Goal: Task Accomplishment & Management: Complete application form

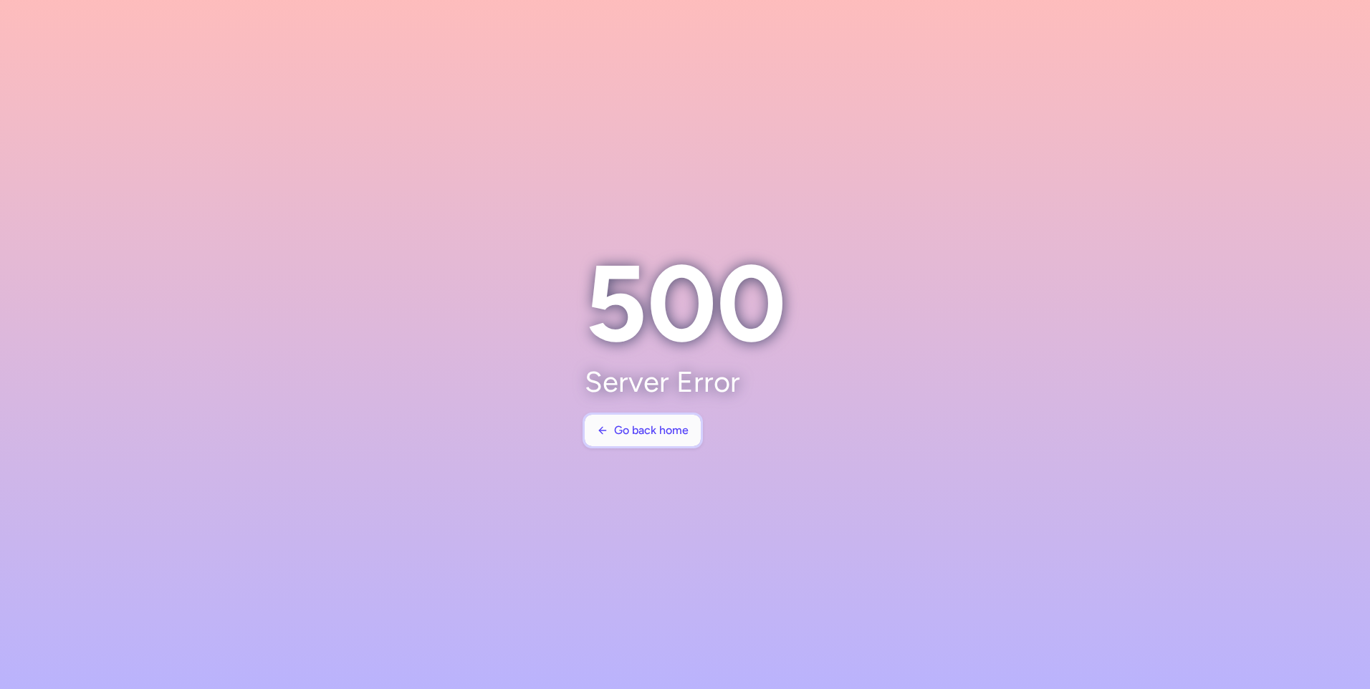
click at [659, 427] on span "Go back home" at bounding box center [651, 430] width 74 height 13
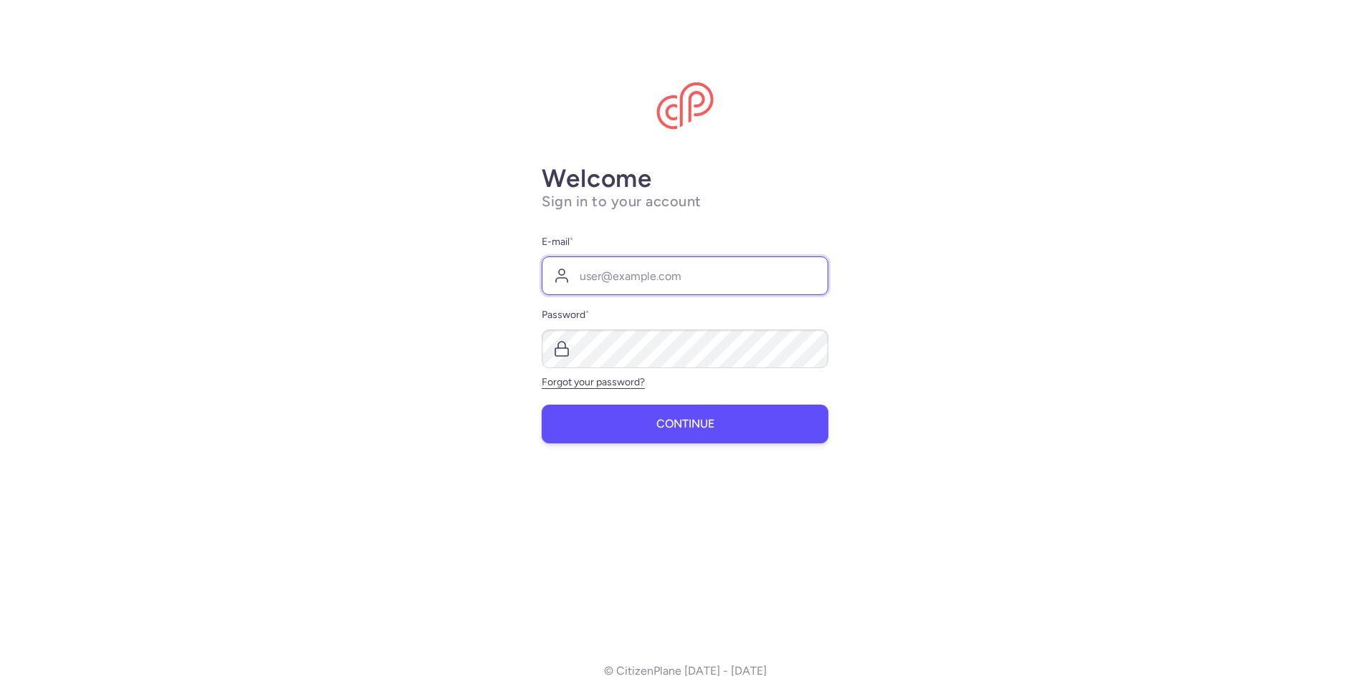
type input "[EMAIL_ADDRESS][DOMAIN_NAME]"
click at [676, 422] on span "Continue" at bounding box center [685, 424] width 58 height 13
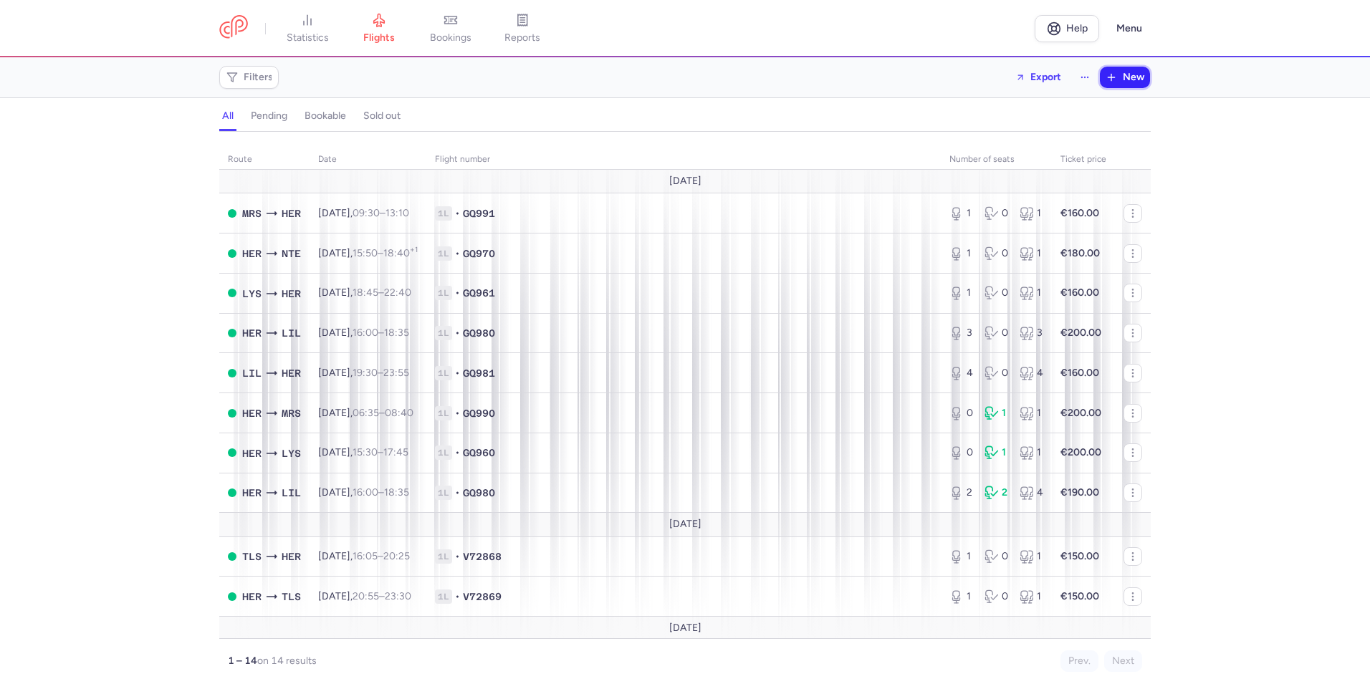
click at [1130, 78] on span "New" at bounding box center [1132, 77] width 21 height 11
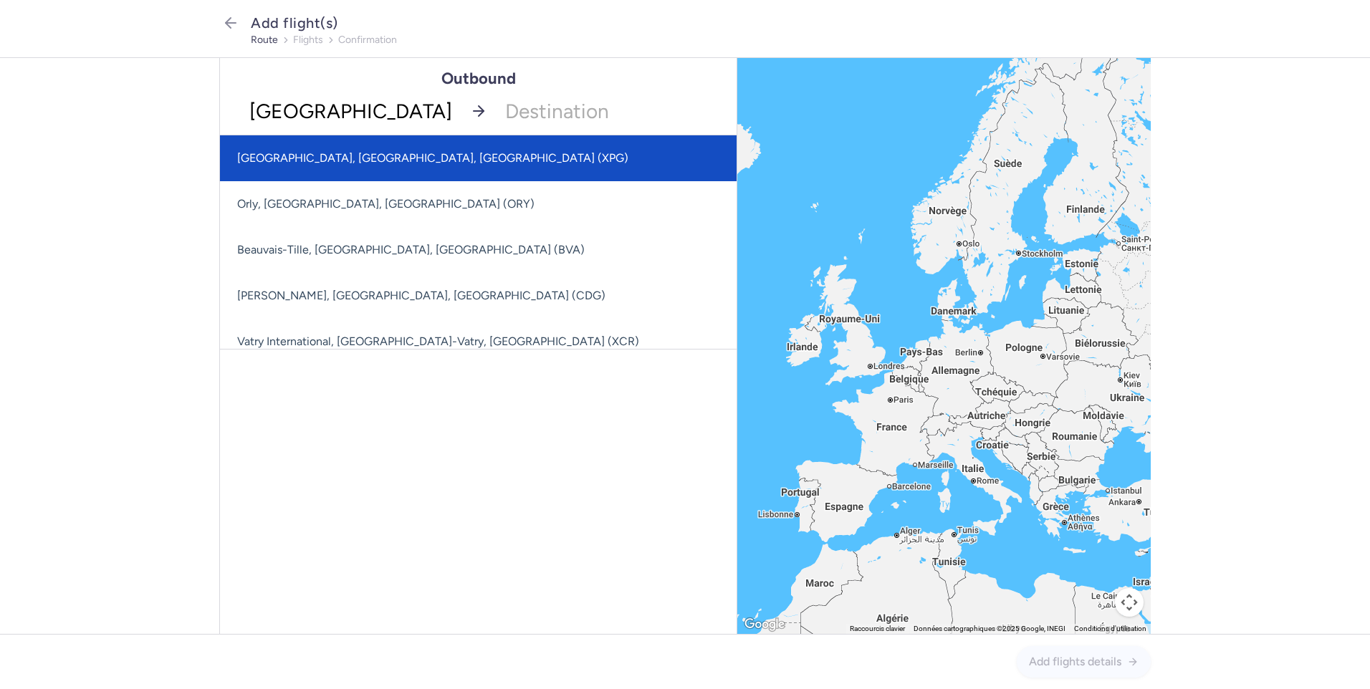
click at [305, 92] on input "[GEOGRAPHIC_DATA]" at bounding box center [340, 110] width 241 height 47
type input "[GEOGRAPHIC_DATA]"
click at [232, 21] on icon "button" at bounding box center [230, 22] width 17 height 17
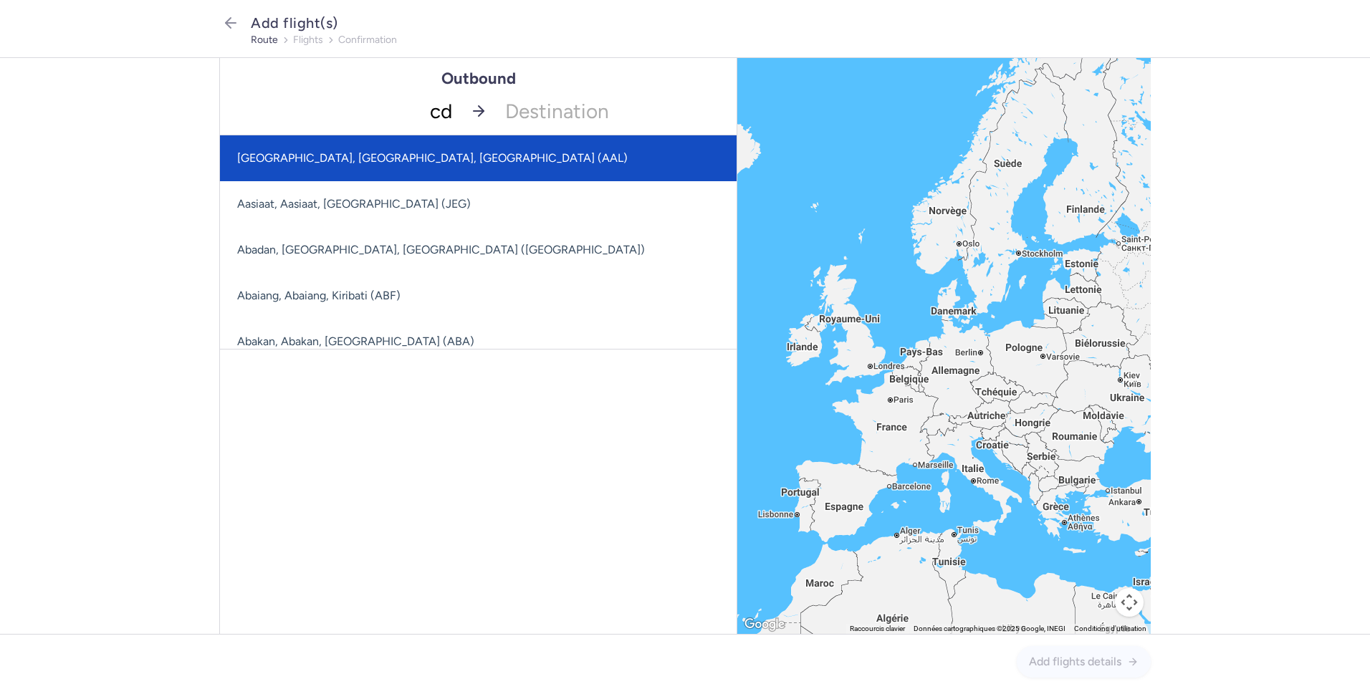
type input "cdg"
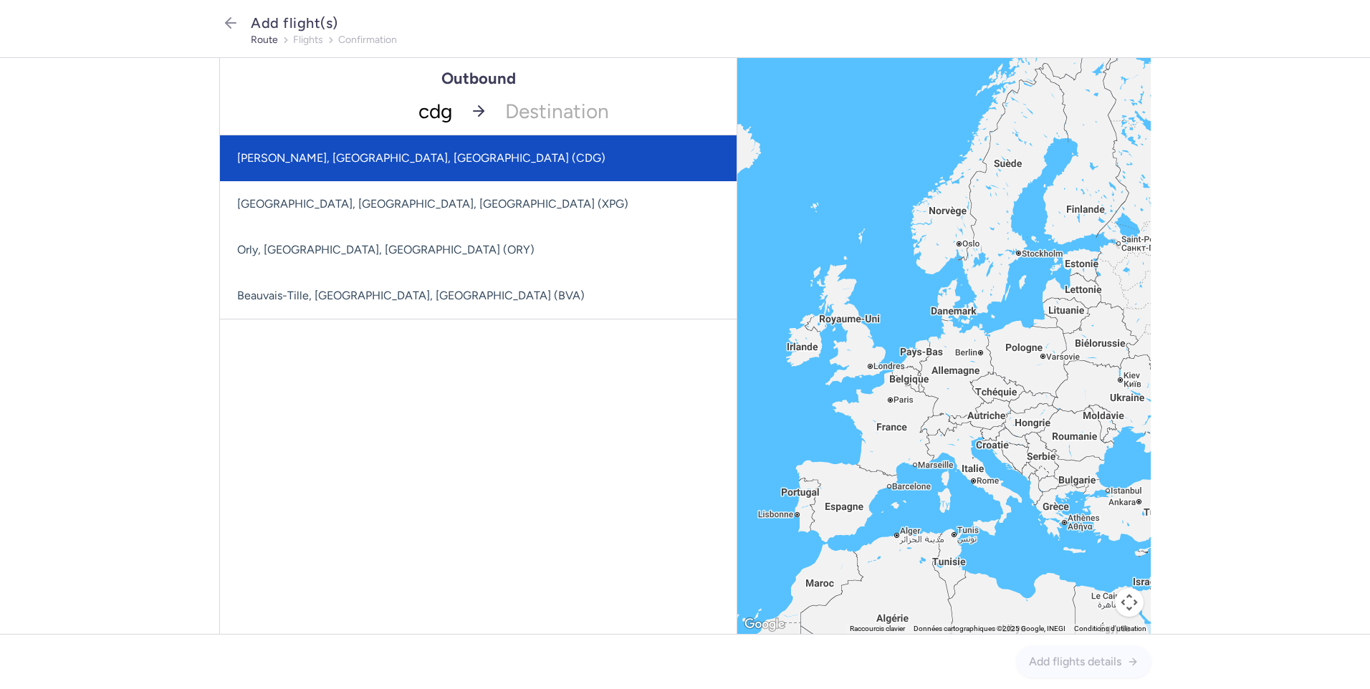
drag, startPoint x: 427, startPoint y: 162, endPoint x: 489, endPoint y: 115, distance: 77.8
click at [429, 160] on span "[PERSON_NAME], [GEOGRAPHIC_DATA], [GEOGRAPHIC_DATA] (CDG)" at bounding box center [421, 158] width 368 height 14
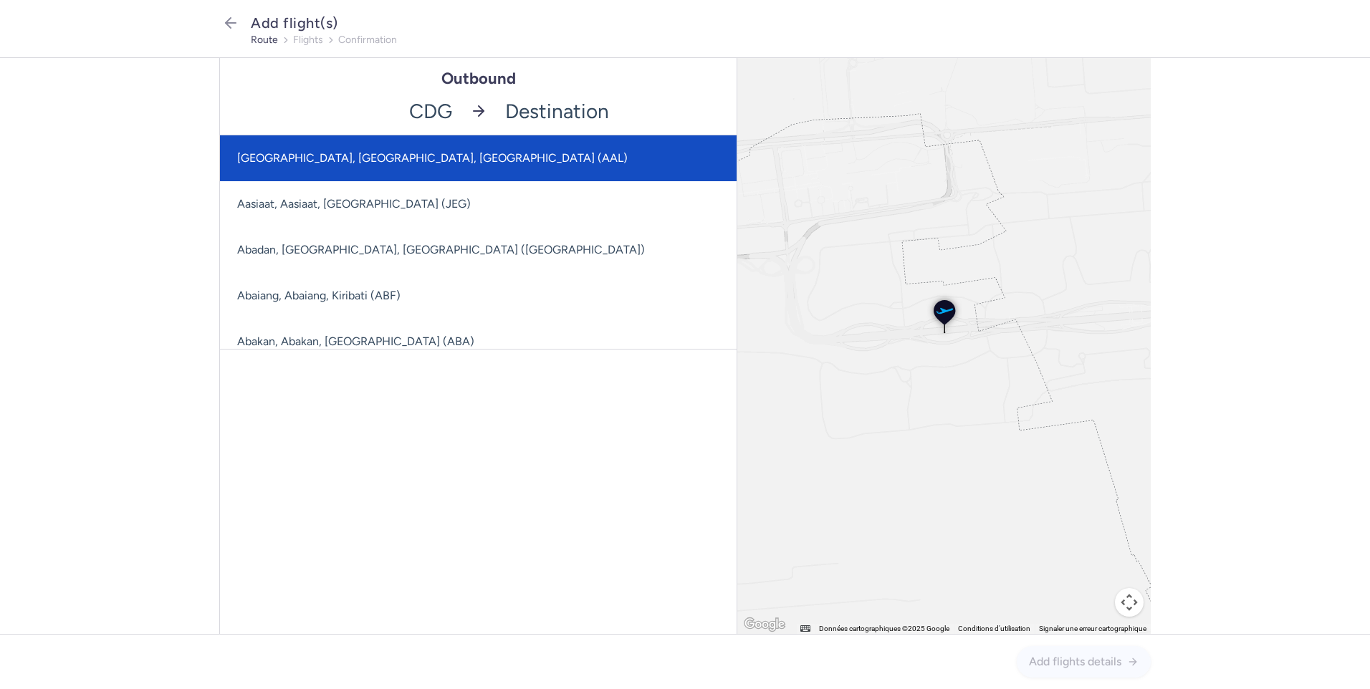
click at [534, 107] on input "-searchbox" at bounding box center [616, 110] width 241 height 47
type input "her"
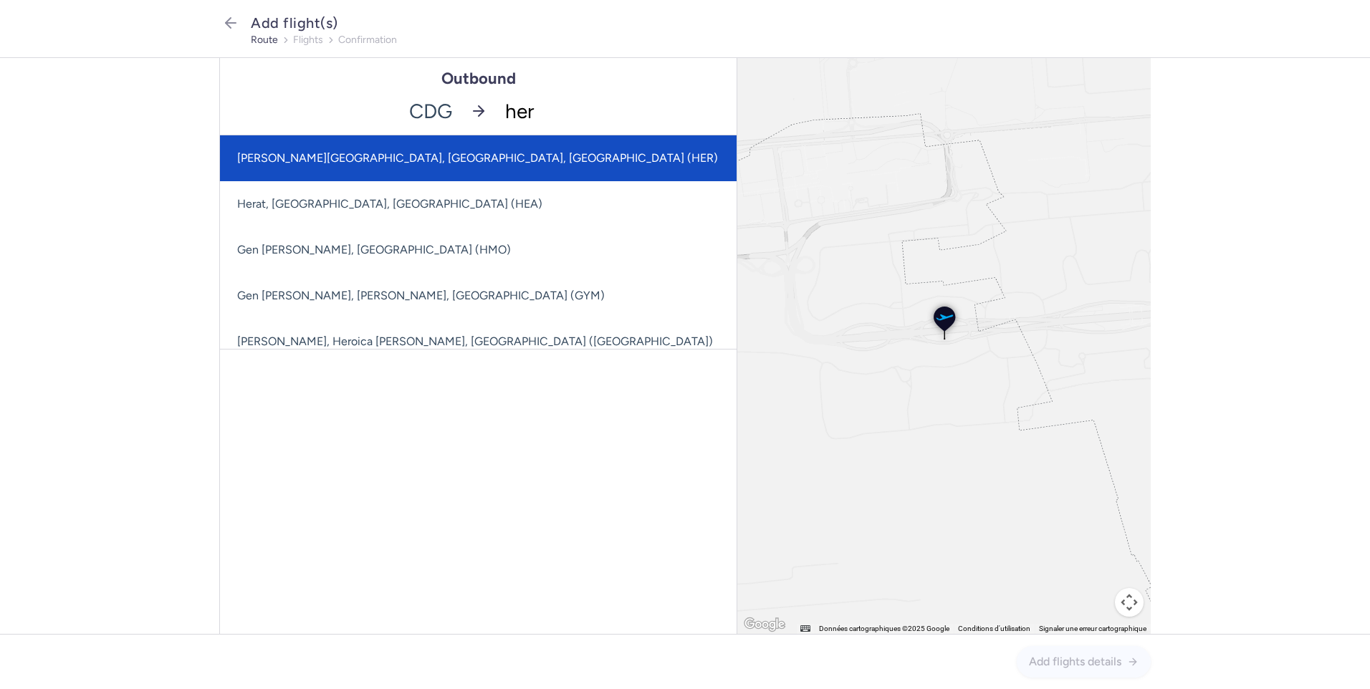
click at [476, 153] on span "[PERSON_NAME][GEOGRAPHIC_DATA], [GEOGRAPHIC_DATA], [GEOGRAPHIC_DATA] (HER)" at bounding box center [477, 158] width 481 height 14
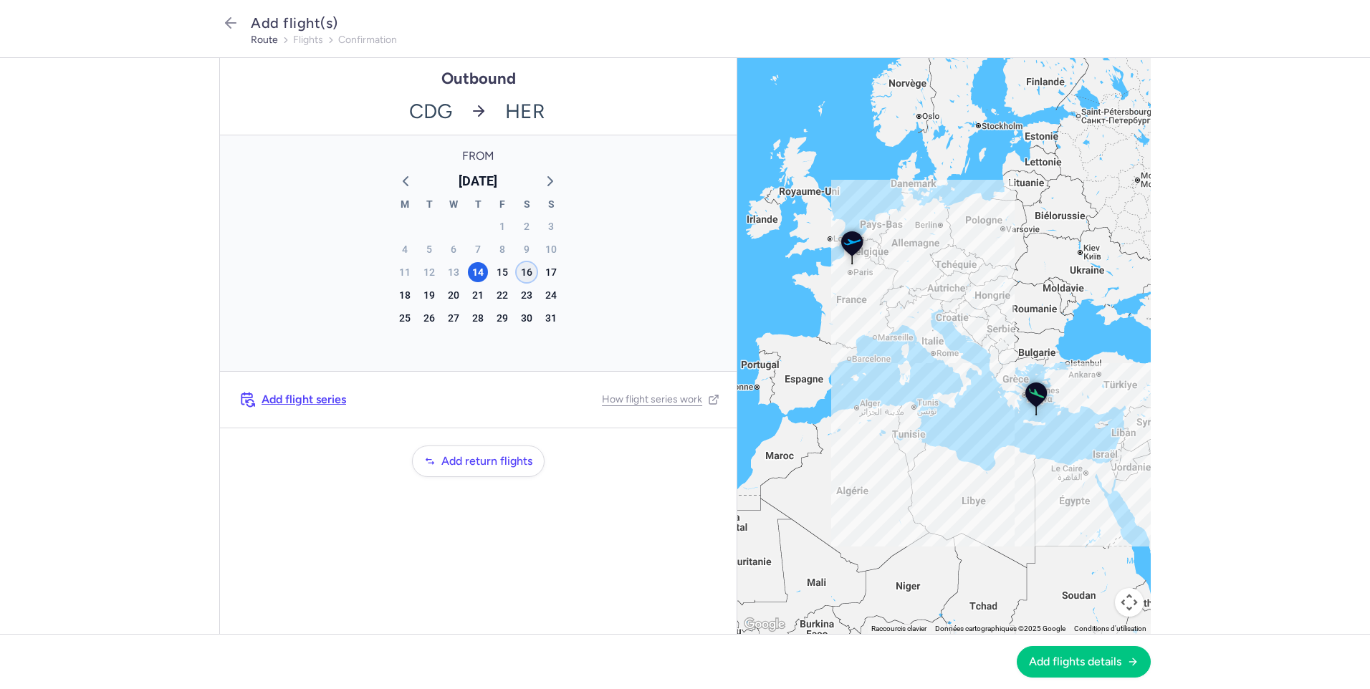
click at [526, 275] on div "16" at bounding box center [526, 272] width 20 height 20
click at [1092, 650] on button "Add flights details" at bounding box center [1083, 661] width 134 height 32
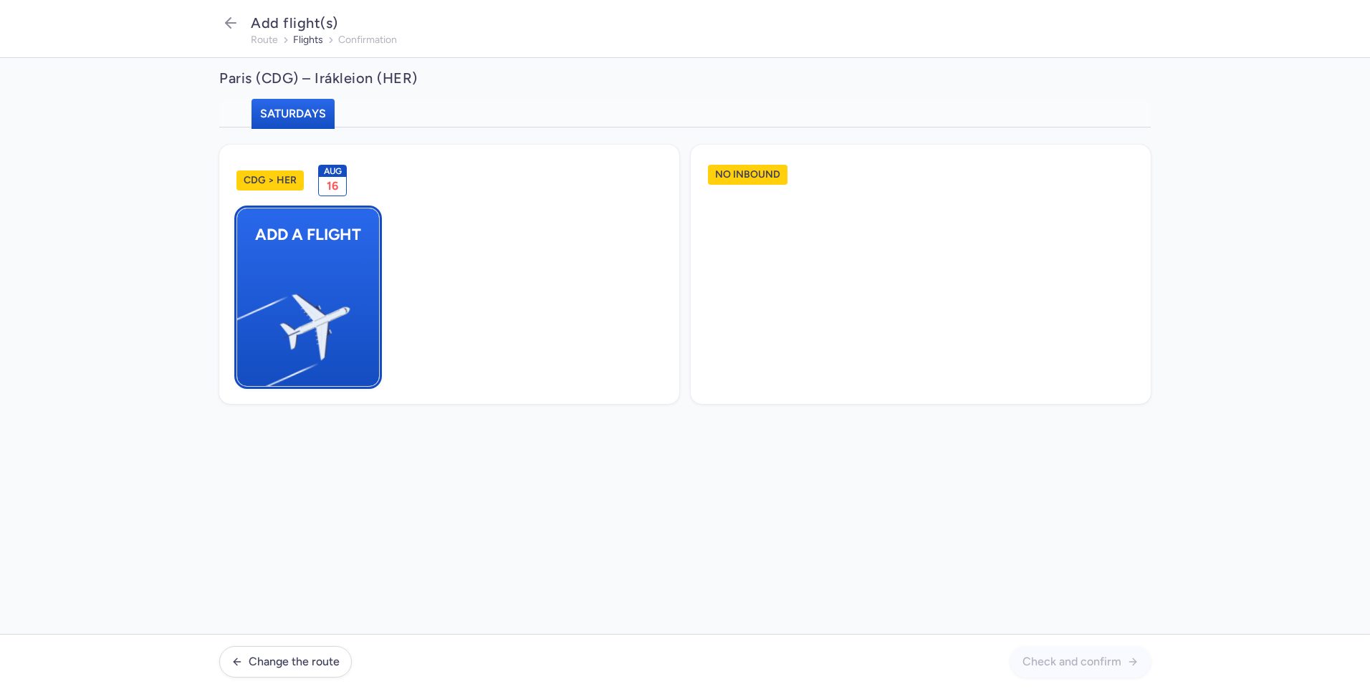
click at [290, 279] on img "button" at bounding box center [244, 321] width 242 height 222
select select "23"
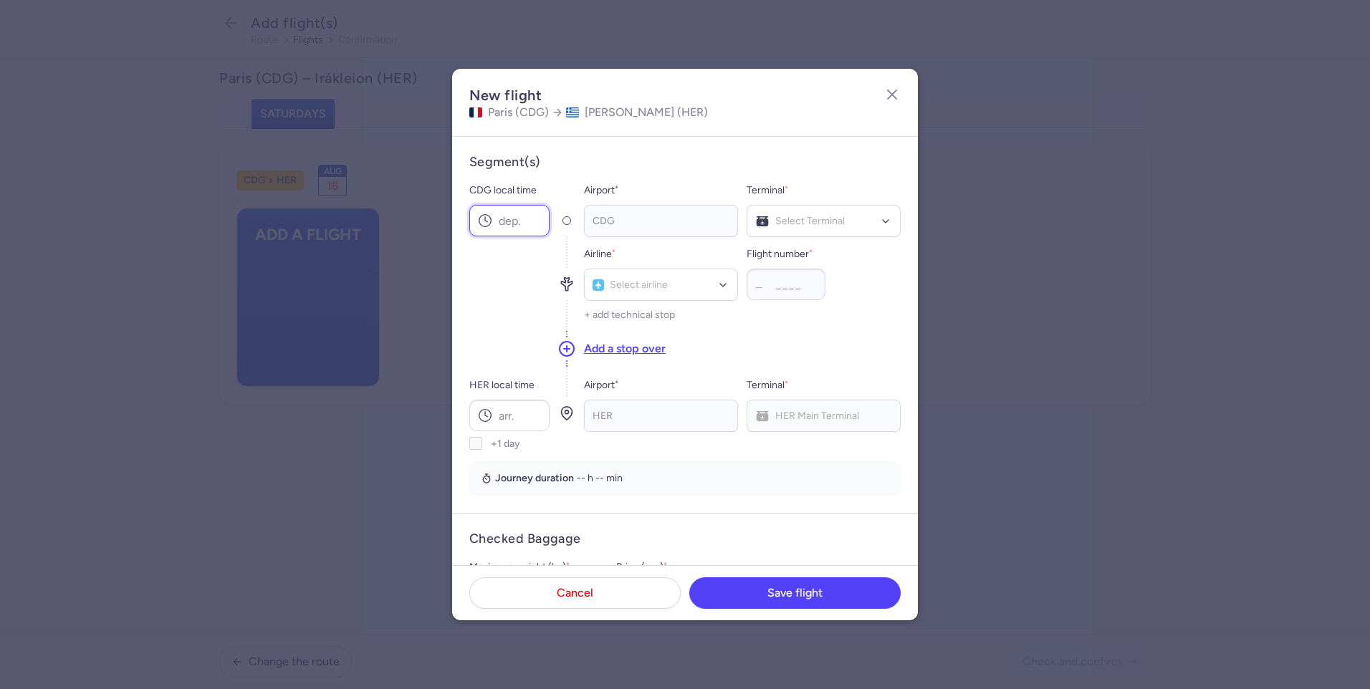
click at [523, 228] on input "CDG local time" at bounding box center [509, 221] width 80 height 32
type input "10:20"
click at [619, 221] on div "CDG" at bounding box center [661, 221] width 154 height 32
type input "gq"
click at [640, 319] on span "Sky Express" at bounding box center [640, 316] width 54 height 11
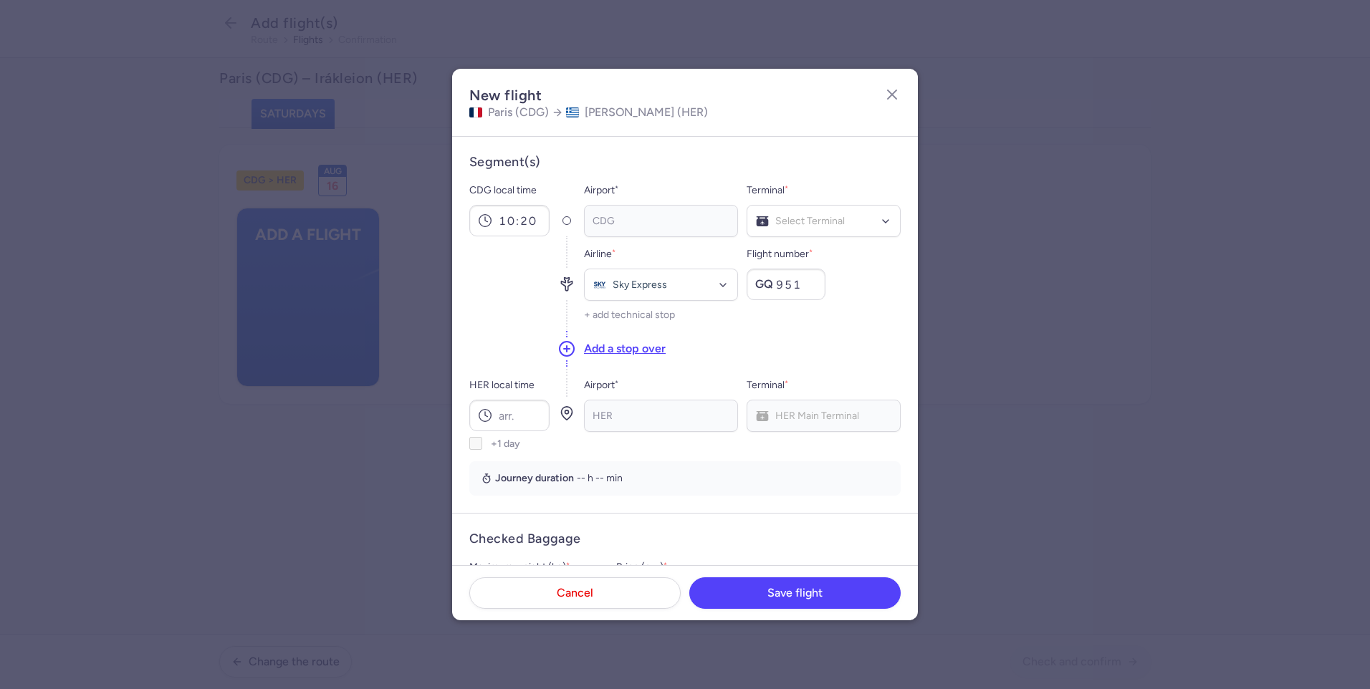
type input "951"
click at [825, 321] on div "+ add technical stop" at bounding box center [742, 314] width 317 height 11
click at [511, 413] on input "HER local time" at bounding box center [509, 416] width 80 height 32
type input "14:40"
click at [822, 346] on div "Add a stop over" at bounding box center [742, 348] width 317 height 39
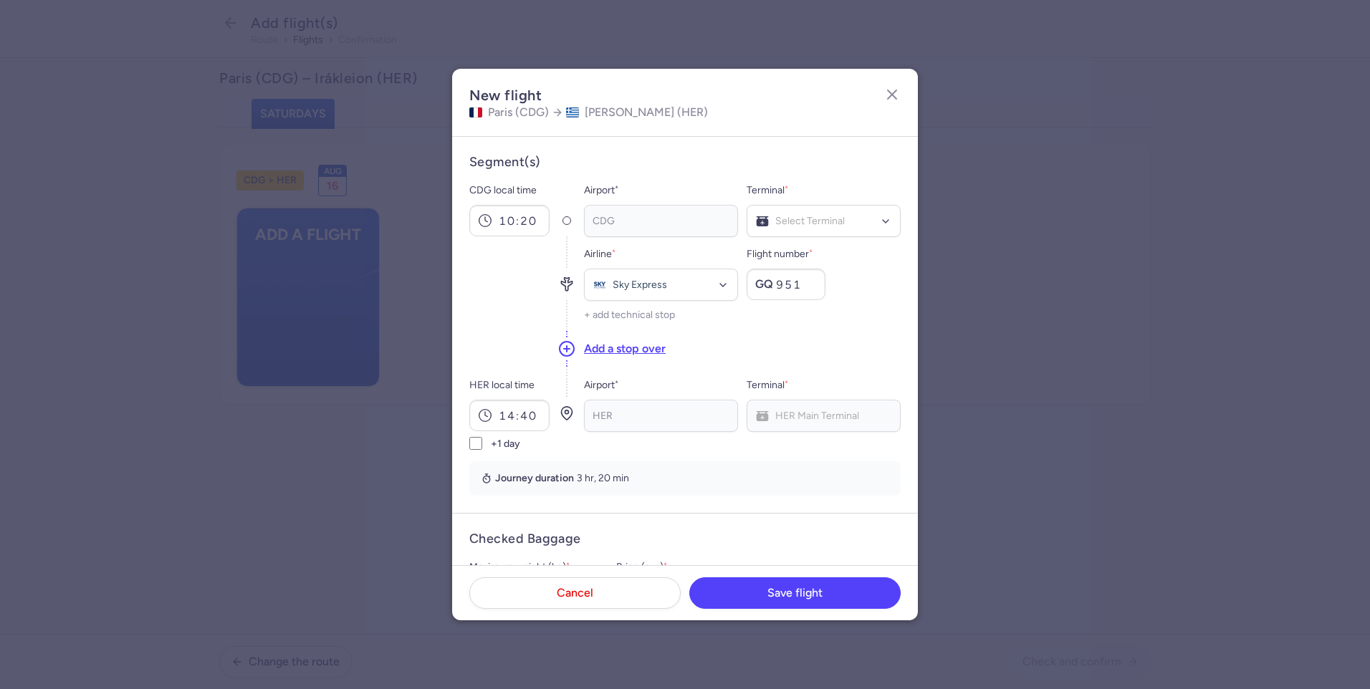
click at [634, 419] on div "HER" at bounding box center [661, 416] width 154 height 32
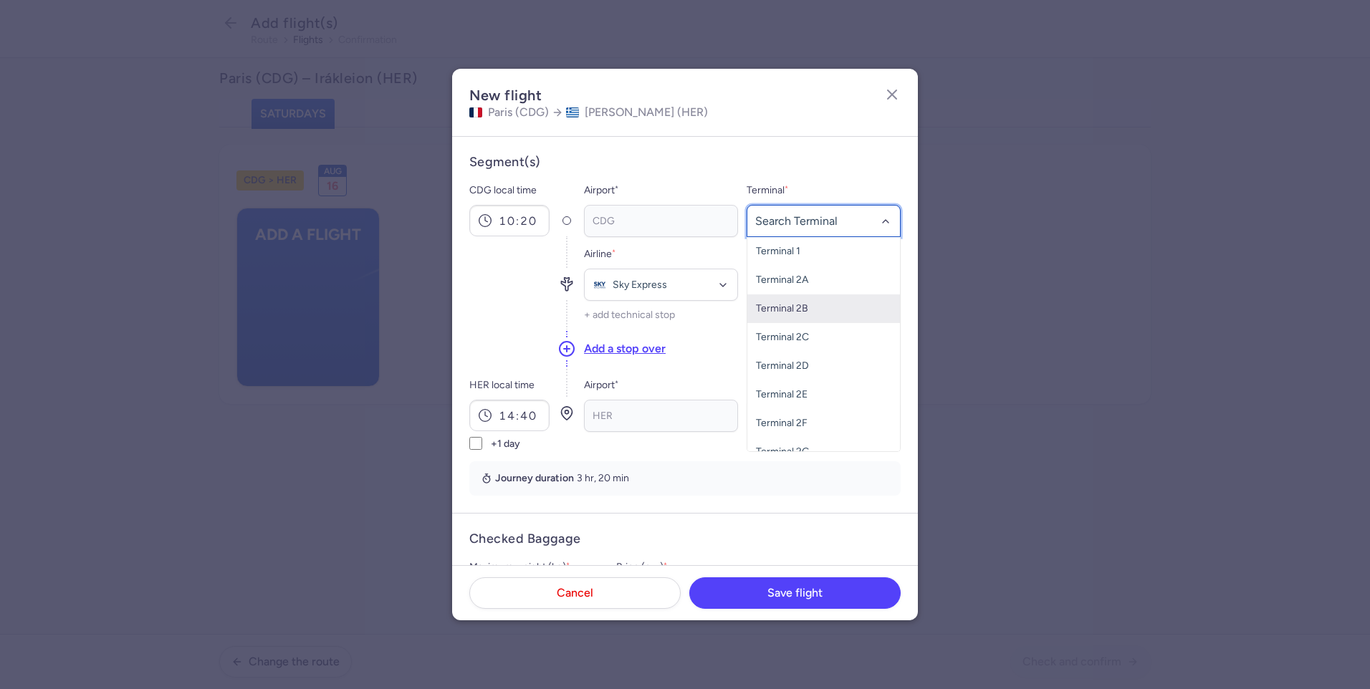
click at [804, 307] on span "Terminal 2B" at bounding box center [823, 308] width 153 height 29
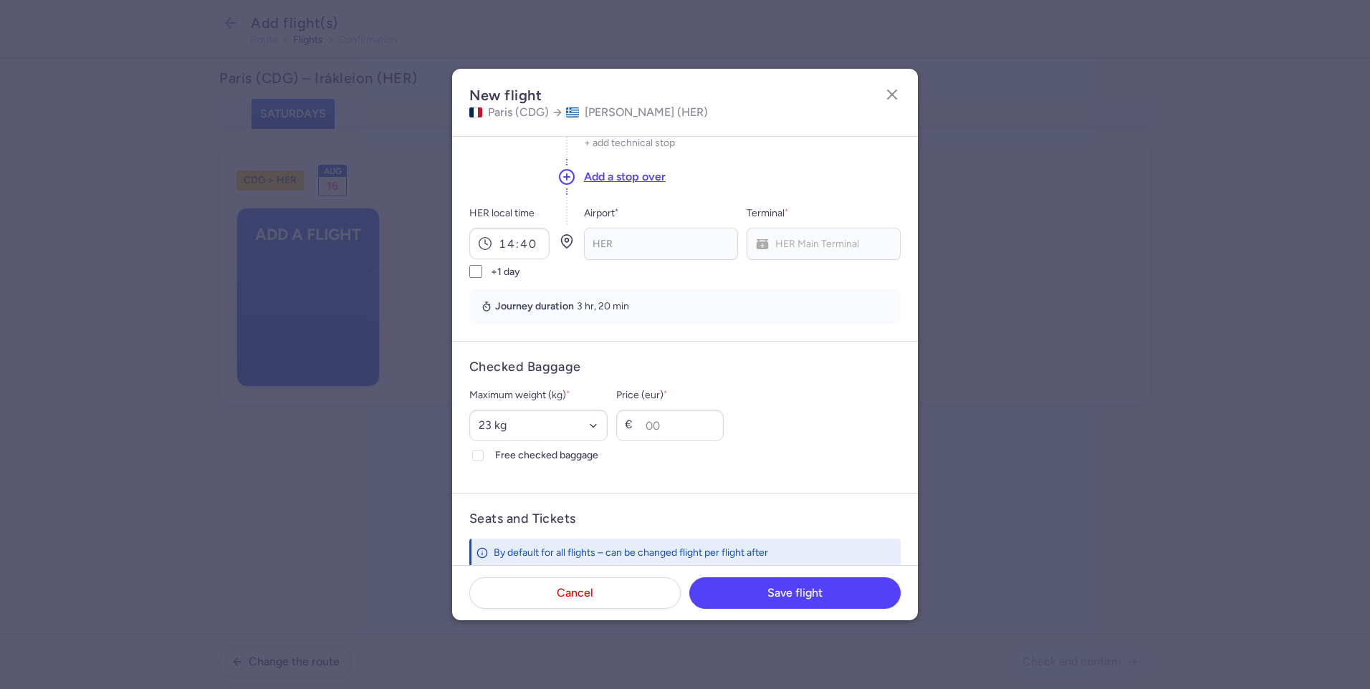
scroll to position [287, 0]
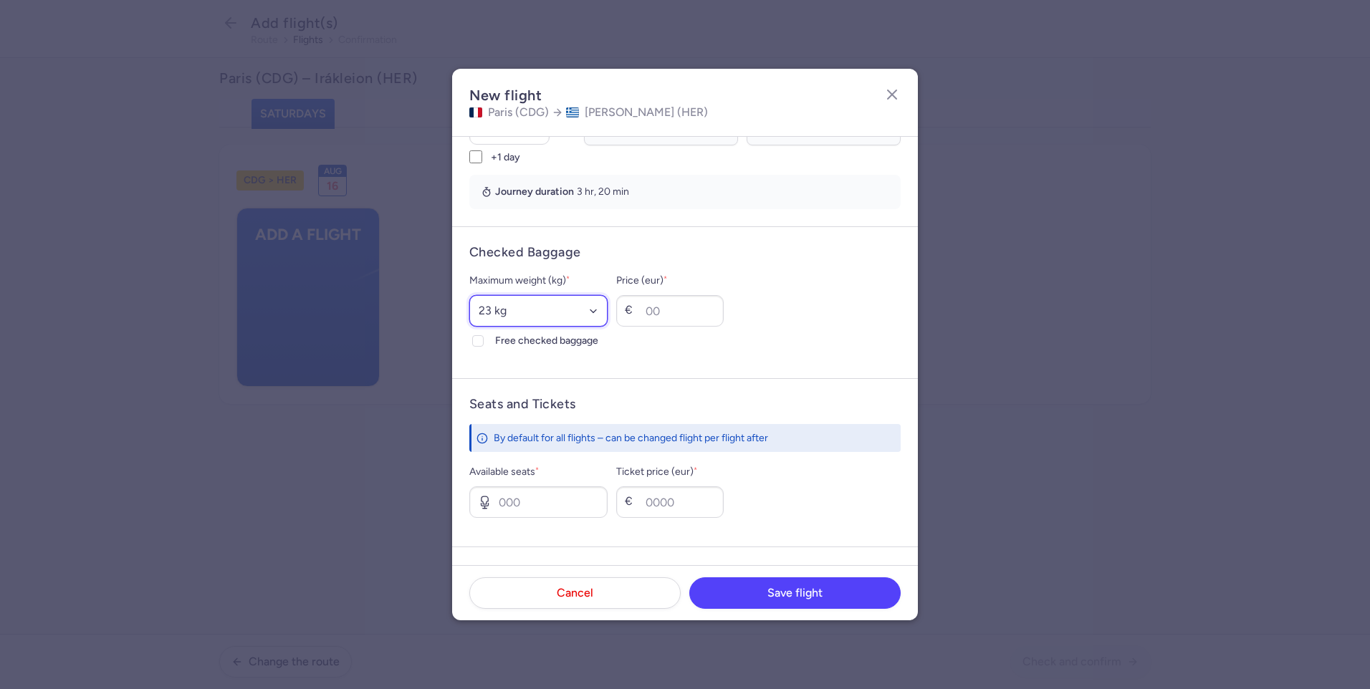
click at [607, 312] on select "Select an option 15 kg 16 kg 17 kg 18 kg 19 kg 20 kg 21 kg 22 kg 23 kg 24 kg 25…" at bounding box center [538, 311] width 138 height 32
select select "20"
click at [469, 295] on select "Select an option 15 kg 16 kg 17 kg 18 kg 19 kg 20 kg 21 kg 22 kg 23 kg 24 kg 25…" at bounding box center [538, 311] width 138 height 32
click at [476, 339] on icon at bounding box center [477, 341] width 9 height 9
click at [476, 339] on input "Free checked baggage" at bounding box center [477, 340] width 11 height 11
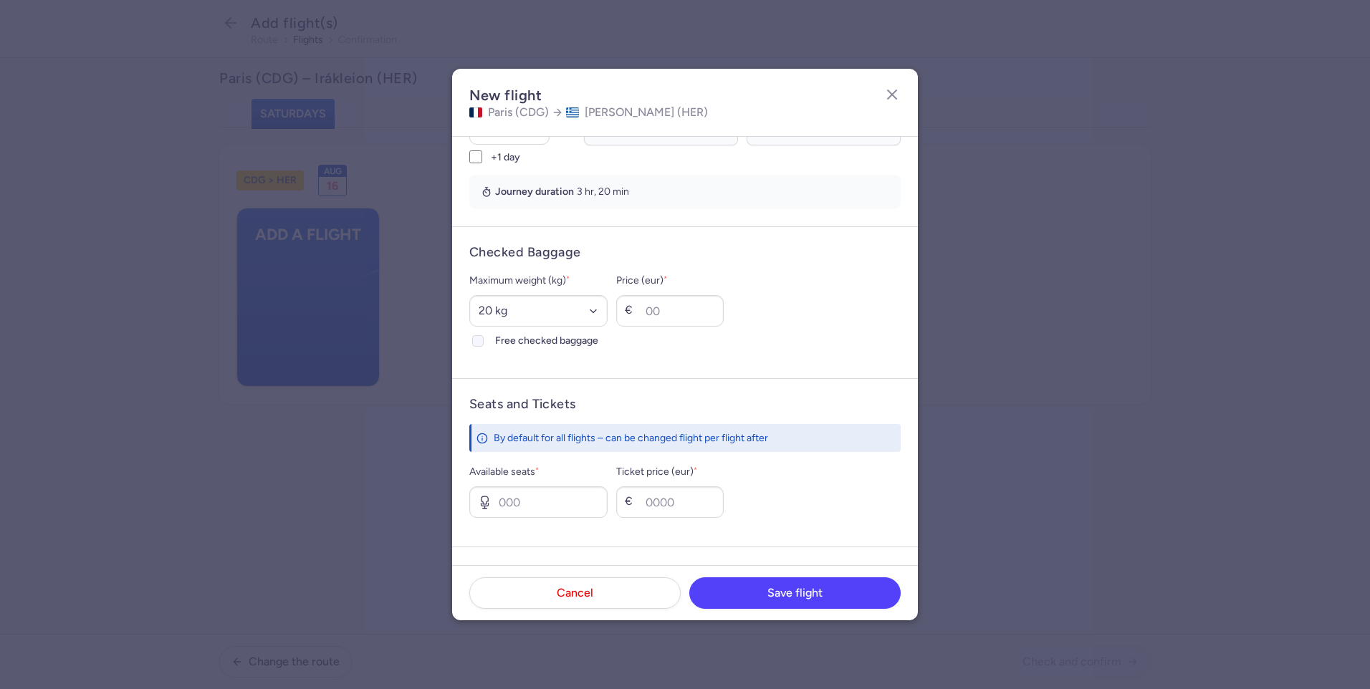
checkbox input "true"
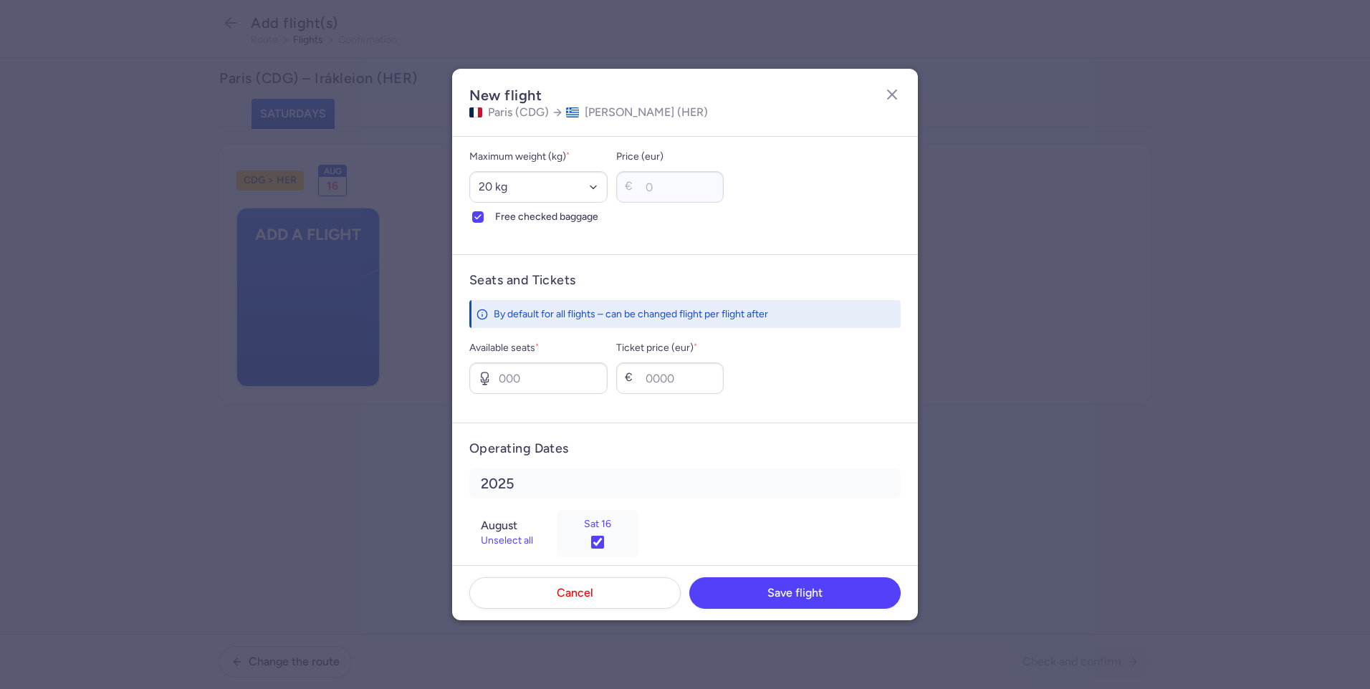
scroll to position [430, 0]
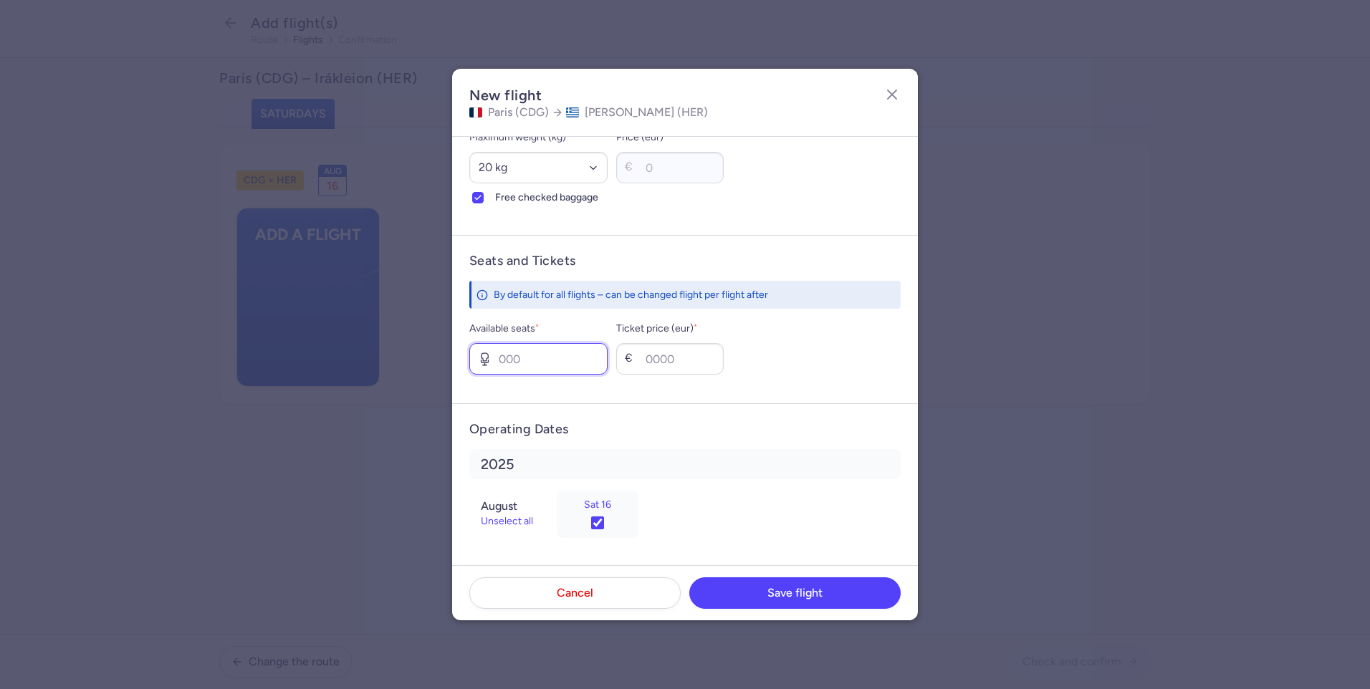
click at [574, 359] on input "Available seats *" at bounding box center [538, 359] width 138 height 32
type input "4"
click at [692, 358] on input "Ticket price (eur) *" at bounding box center [669, 359] width 107 height 32
type input "190"
click at [854, 339] on div "Available seats * 4 Ticket price (eur) * € 190" at bounding box center [684, 347] width 431 height 54
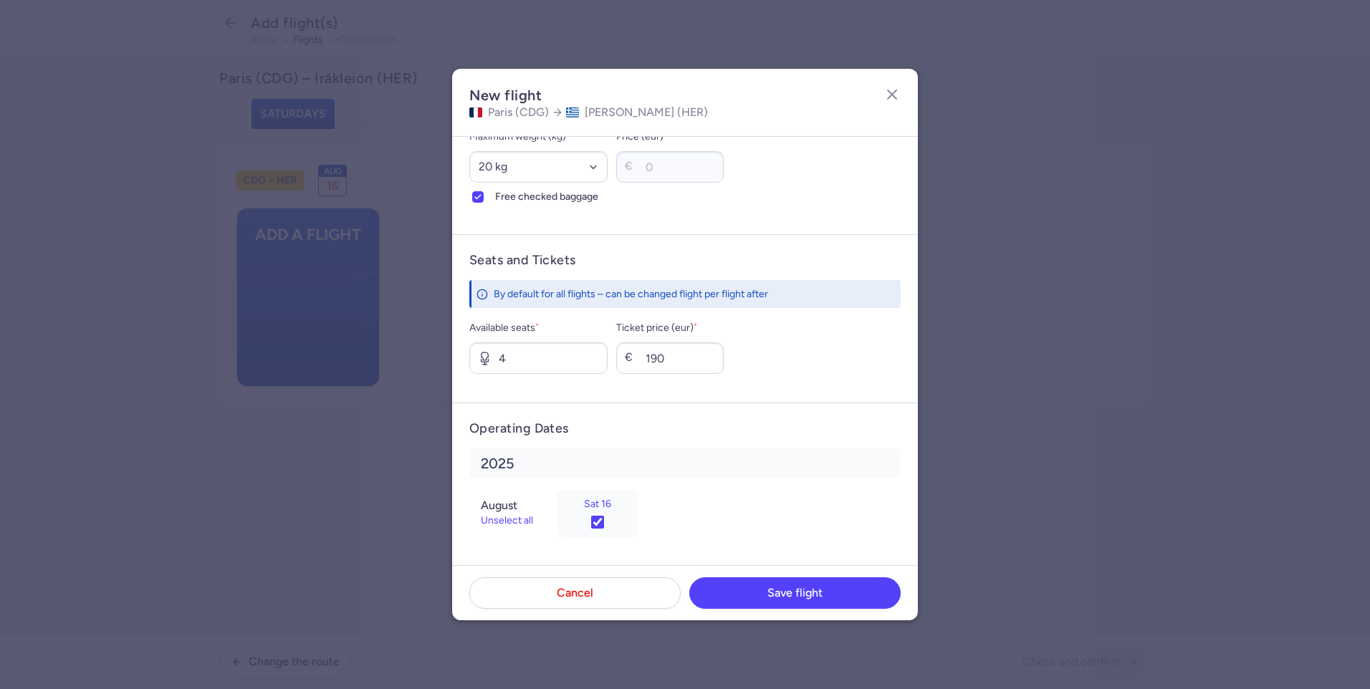
scroll to position [431, 0]
click at [809, 595] on span "Save flight" at bounding box center [794, 592] width 55 height 13
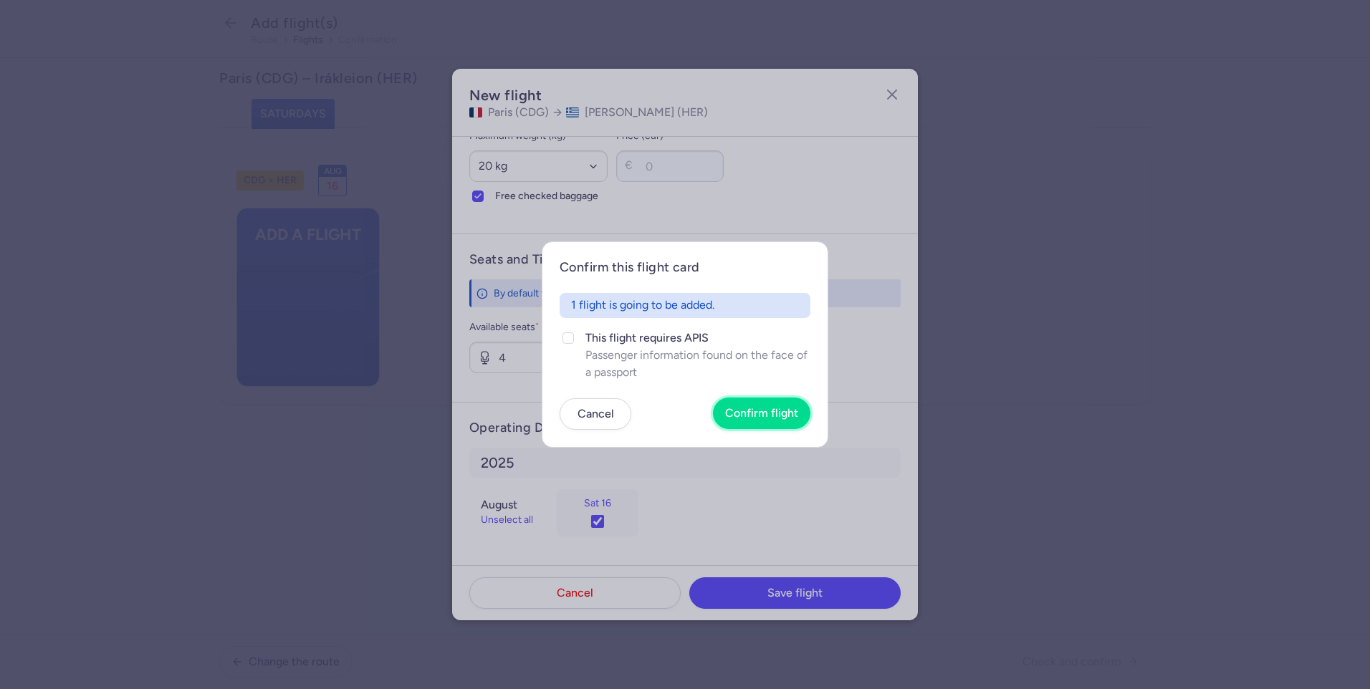
click at [750, 410] on span "Confirm flight" at bounding box center [761, 413] width 73 height 13
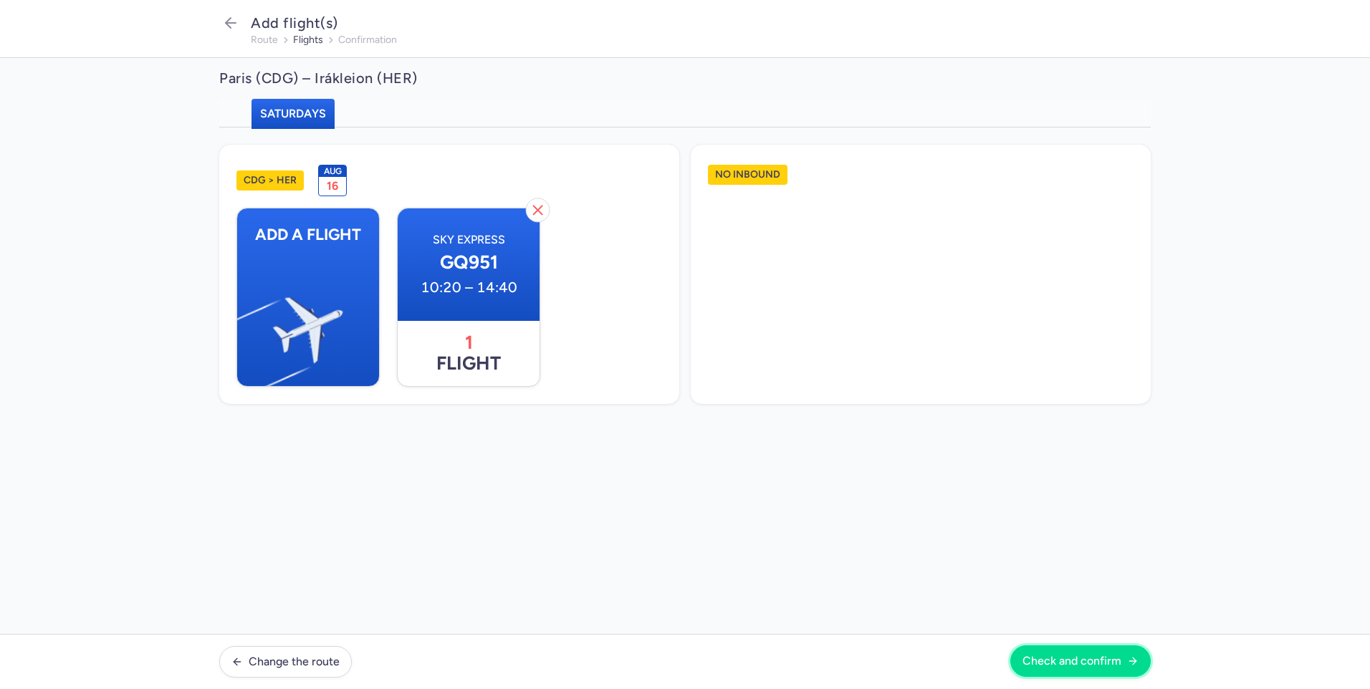
click at [1093, 667] on span "Check and confirm" at bounding box center [1071, 661] width 99 height 13
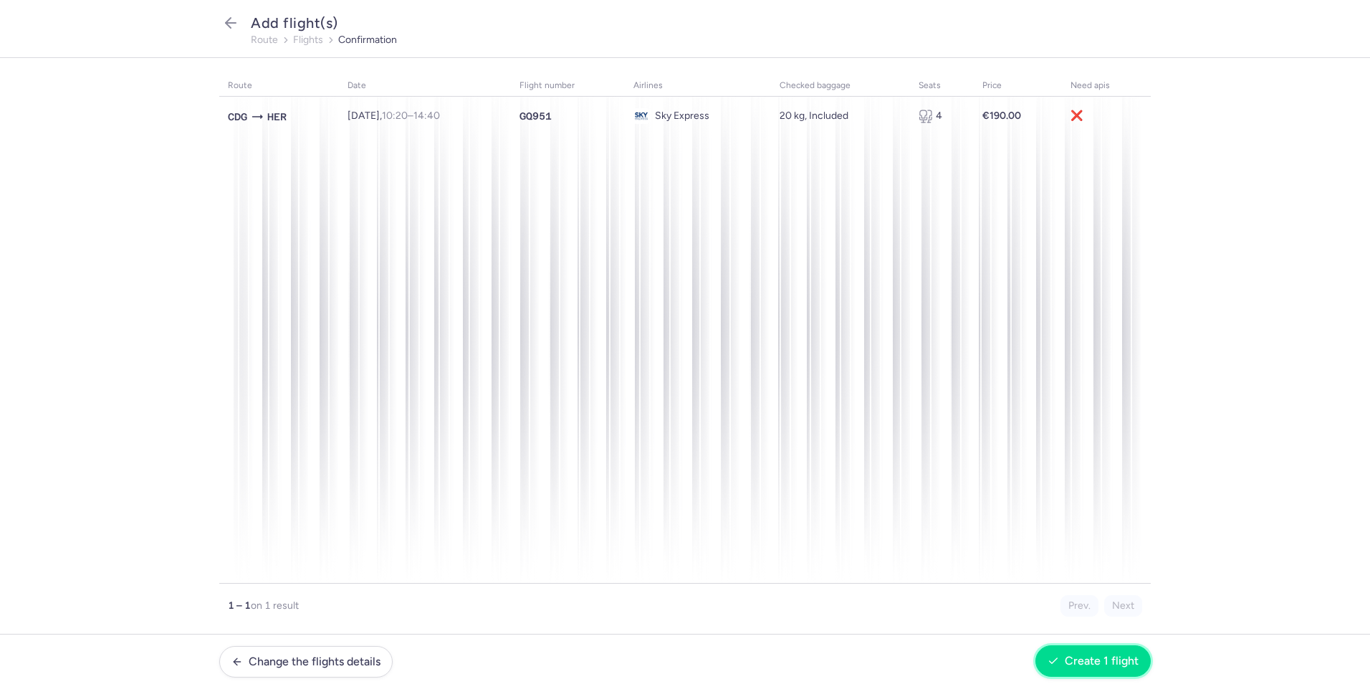
click at [1095, 661] on span "Create 1 flight" at bounding box center [1101, 661] width 74 height 13
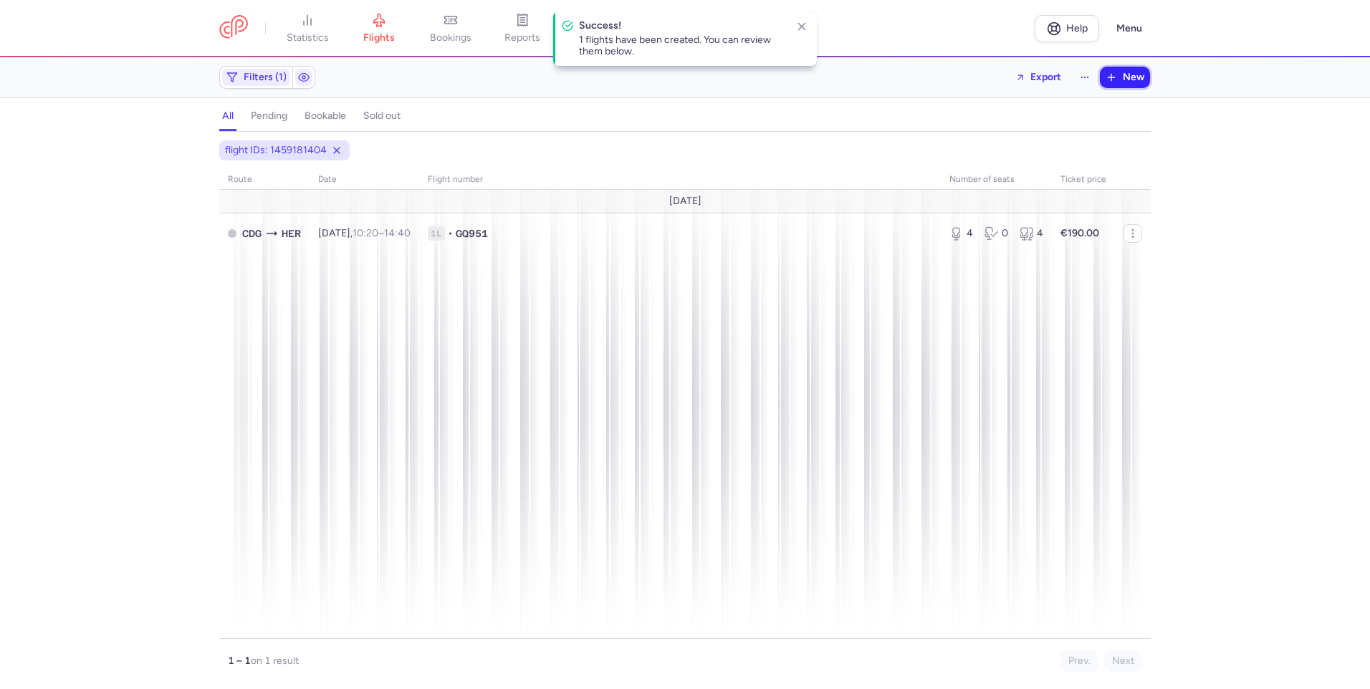
click at [1130, 80] on span "New" at bounding box center [1132, 77] width 21 height 11
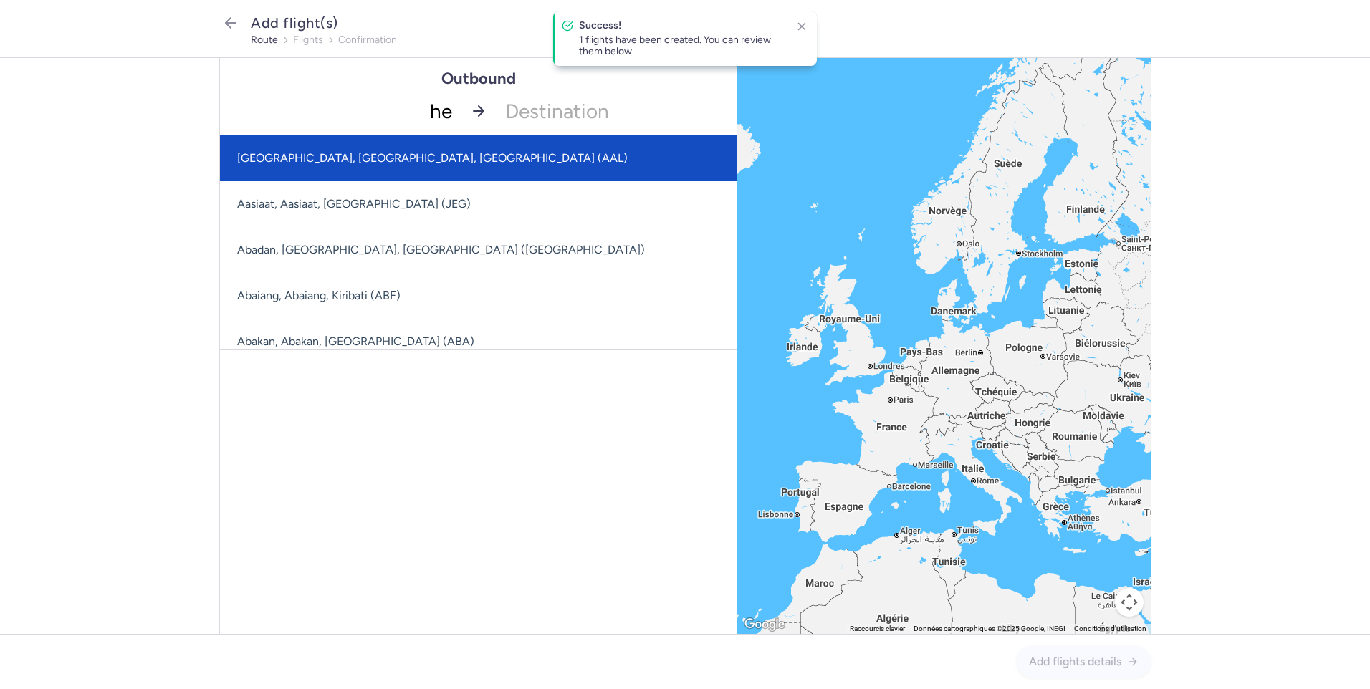
type input "her"
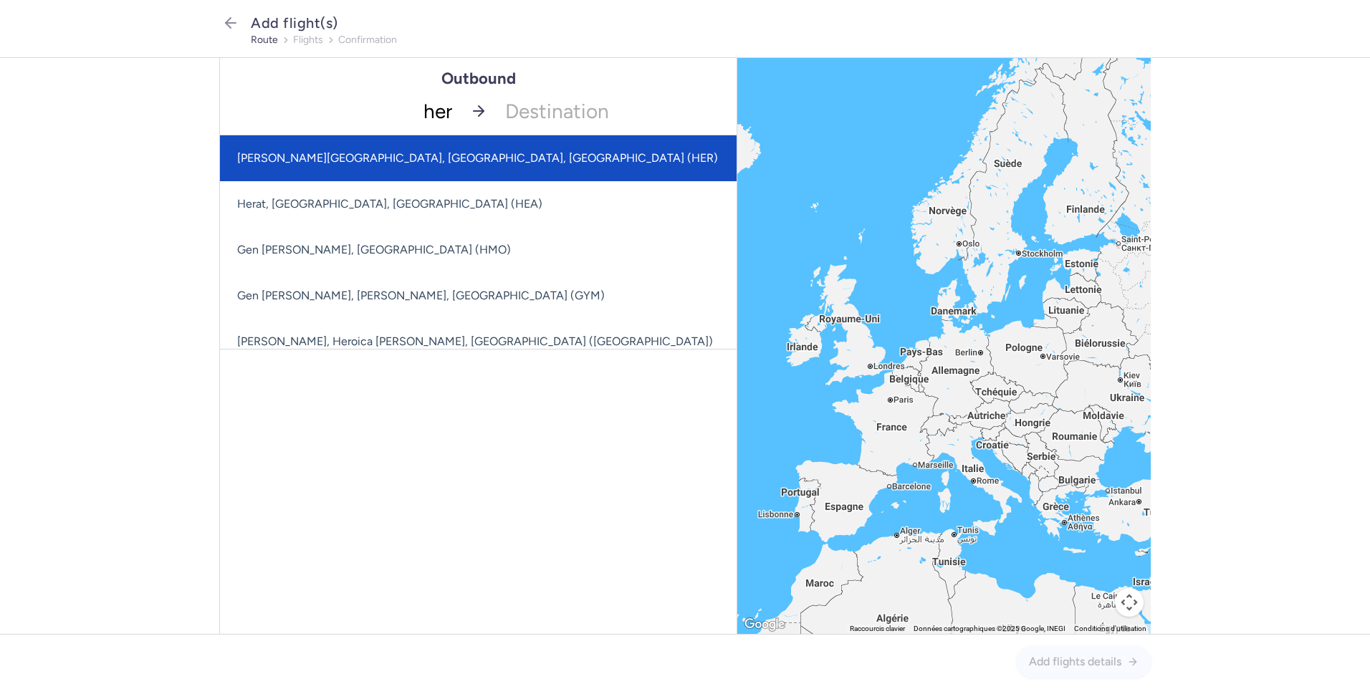
click at [446, 160] on span "[PERSON_NAME][GEOGRAPHIC_DATA], [GEOGRAPHIC_DATA], [GEOGRAPHIC_DATA] (HER)" at bounding box center [477, 158] width 481 height 14
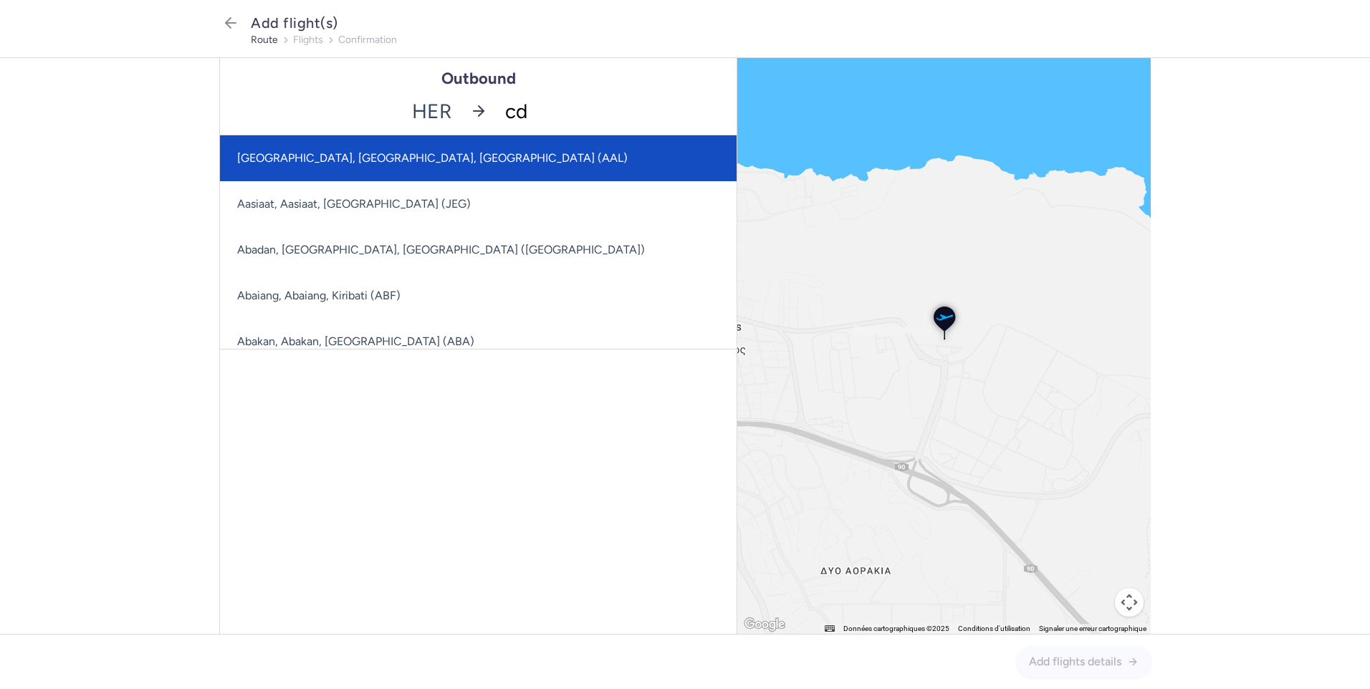
type input "cdg"
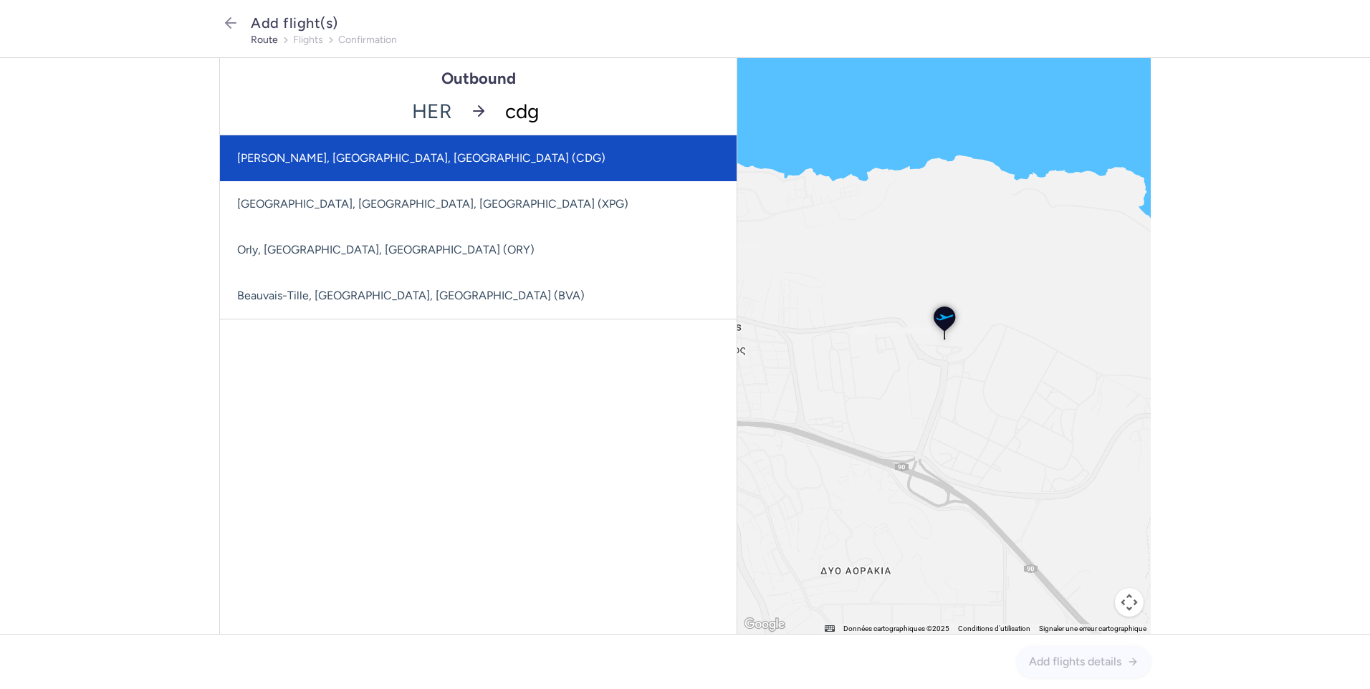
click at [429, 150] on span "[PERSON_NAME], [GEOGRAPHIC_DATA], [GEOGRAPHIC_DATA] (CDG)" at bounding box center [478, 158] width 516 height 46
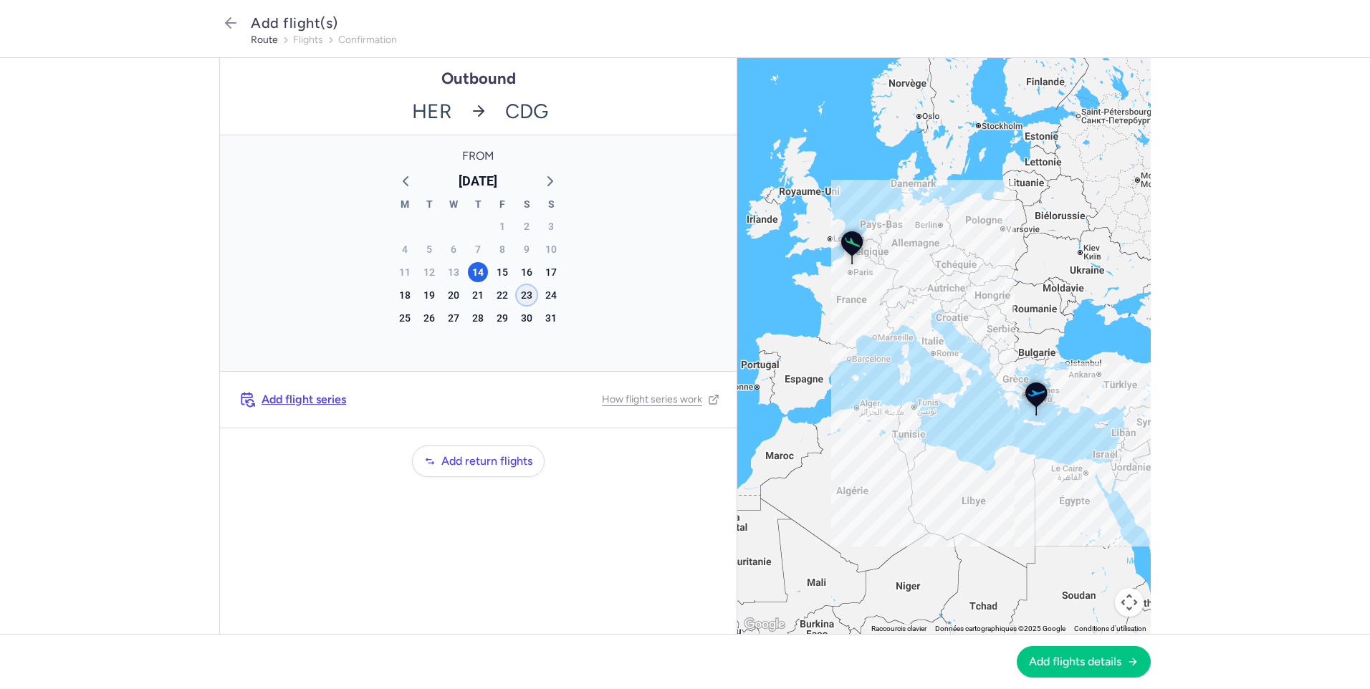
click at [522, 297] on div "23" at bounding box center [526, 295] width 20 height 20
click at [1067, 662] on span "Add flights details" at bounding box center [1075, 661] width 92 height 13
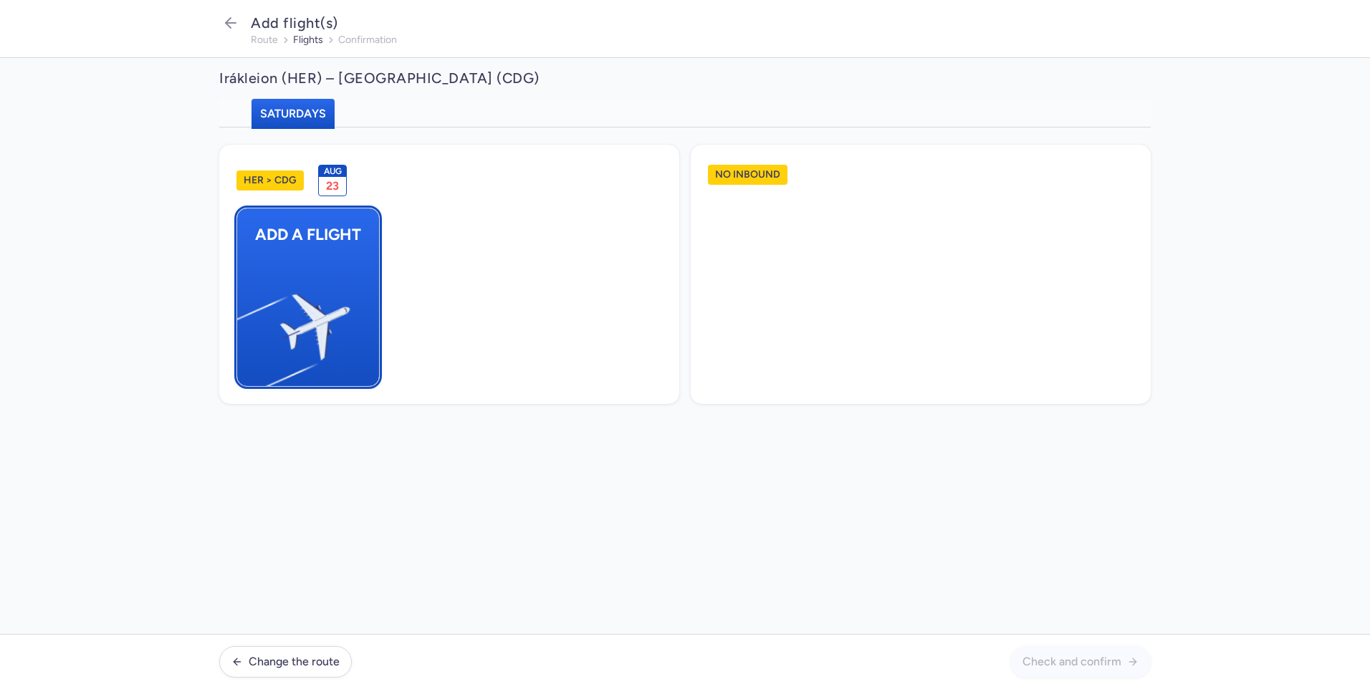
click at [346, 279] on button "Add a flight" at bounding box center [307, 297] width 143 height 179
select select "23"
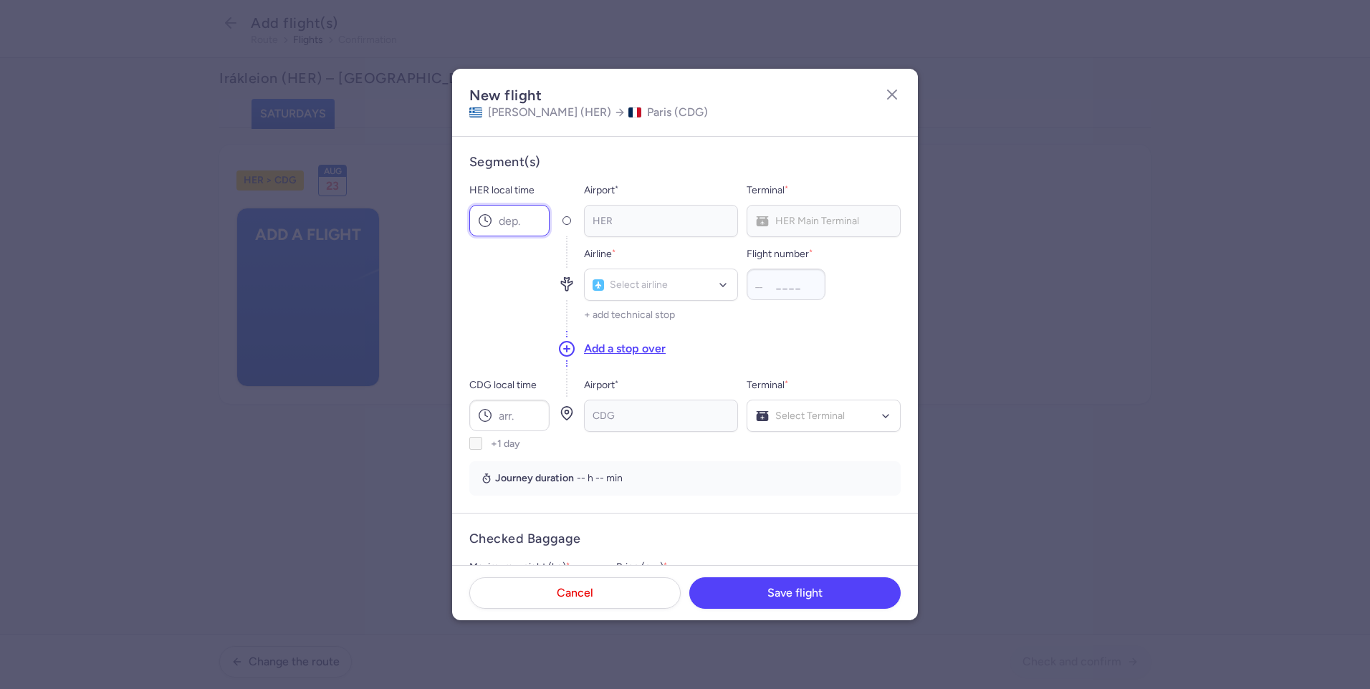
click at [516, 221] on input "HER local time" at bounding box center [509, 221] width 80 height 32
type input "06:45"
click at [817, 225] on div "HER Main Terminal" at bounding box center [823, 221] width 154 height 32
type input "gq"
click at [649, 322] on span "Sky Express" at bounding box center [640, 316] width 54 height 11
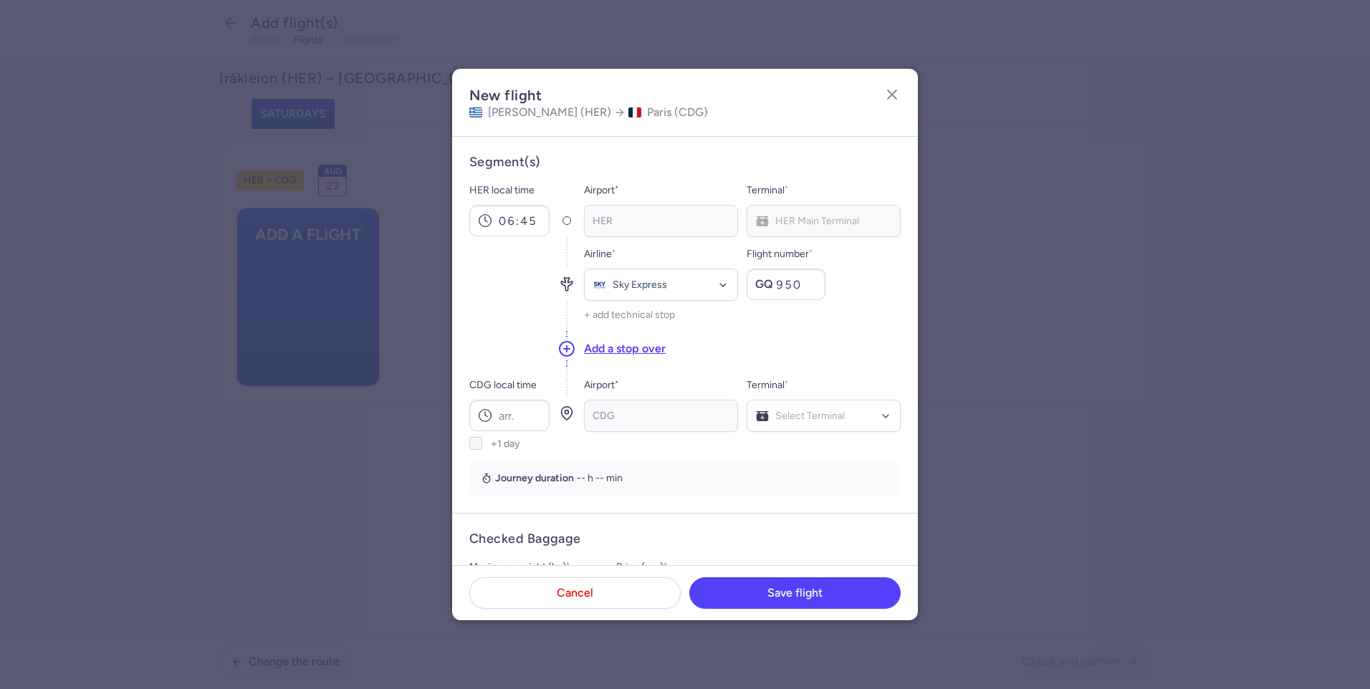
type input "950"
click at [865, 334] on div "Add a stop over" at bounding box center [742, 348] width 317 height 39
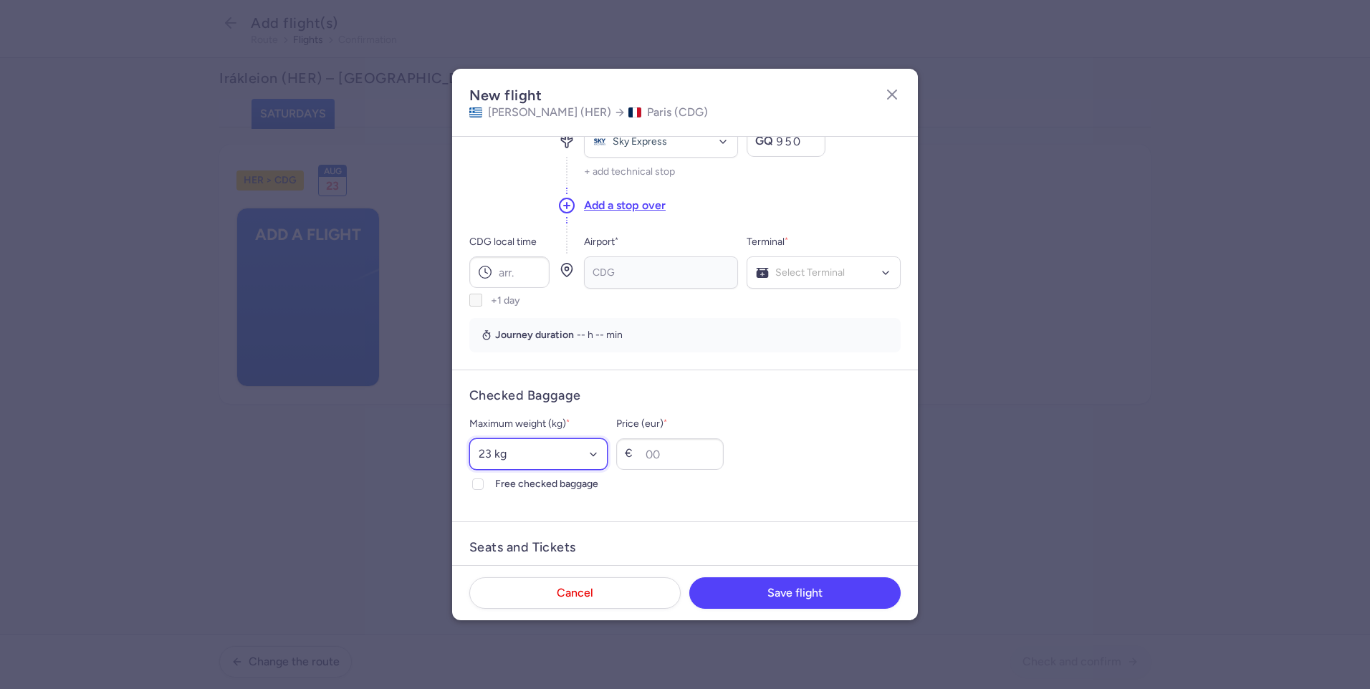
click at [607, 451] on select "Select an option 15 kg 16 kg 17 kg 18 kg 19 kg 20 kg 21 kg 22 kg 23 kg 24 kg 25…" at bounding box center [538, 454] width 138 height 32
select select "20"
click at [469, 438] on select "Select an option 15 kg 16 kg 17 kg 18 kg 19 kg 20 kg 21 kg 22 kg 23 kg 24 kg 25…" at bounding box center [538, 454] width 138 height 32
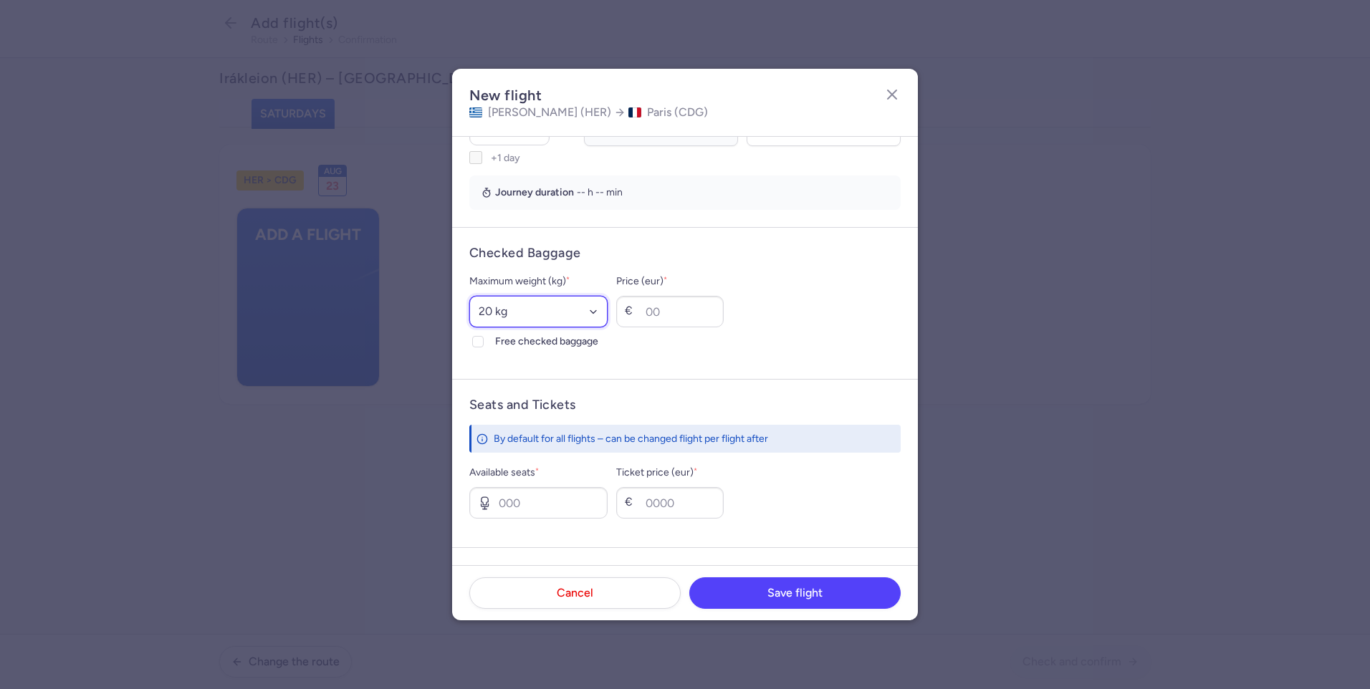
scroll to position [287, 0]
click at [477, 343] on polyline at bounding box center [478, 341] width 6 height 4
click at [477, 343] on input "Free checked baggage" at bounding box center [477, 340] width 11 height 11
checkbox input "true"
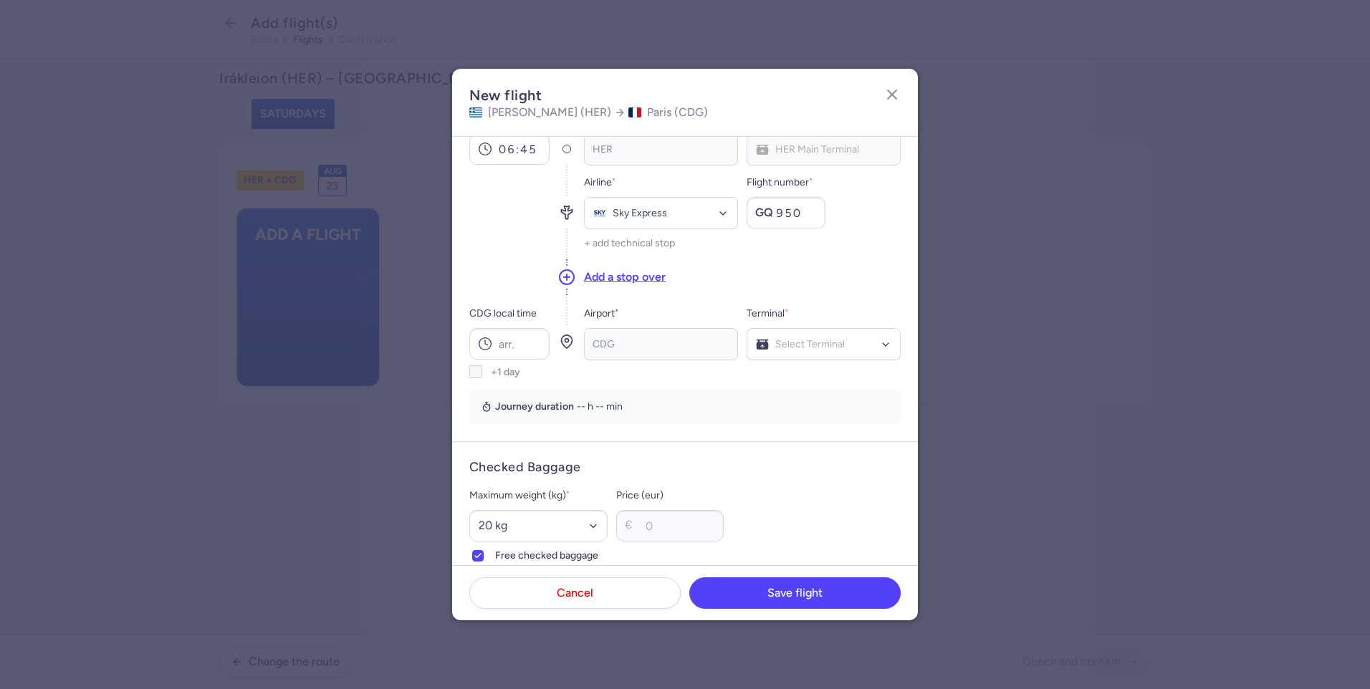
scroll to position [0, 0]
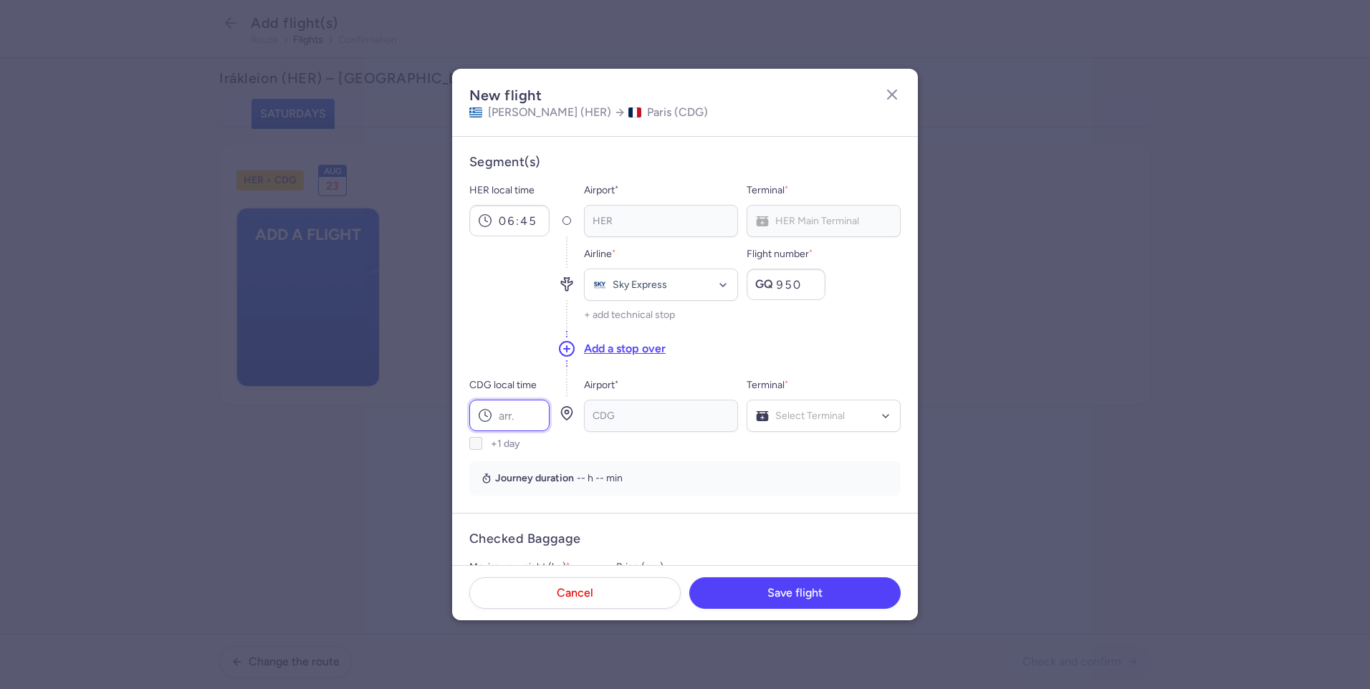
click at [500, 420] on input "CDG local time" at bounding box center [509, 416] width 80 height 32
type input "09:25"
click at [864, 445] on div "Airport * CDG Terminal * Select Terminal" at bounding box center [742, 413] width 317 height 73
click at [882, 353] on div "Add a stop over" at bounding box center [742, 348] width 317 height 39
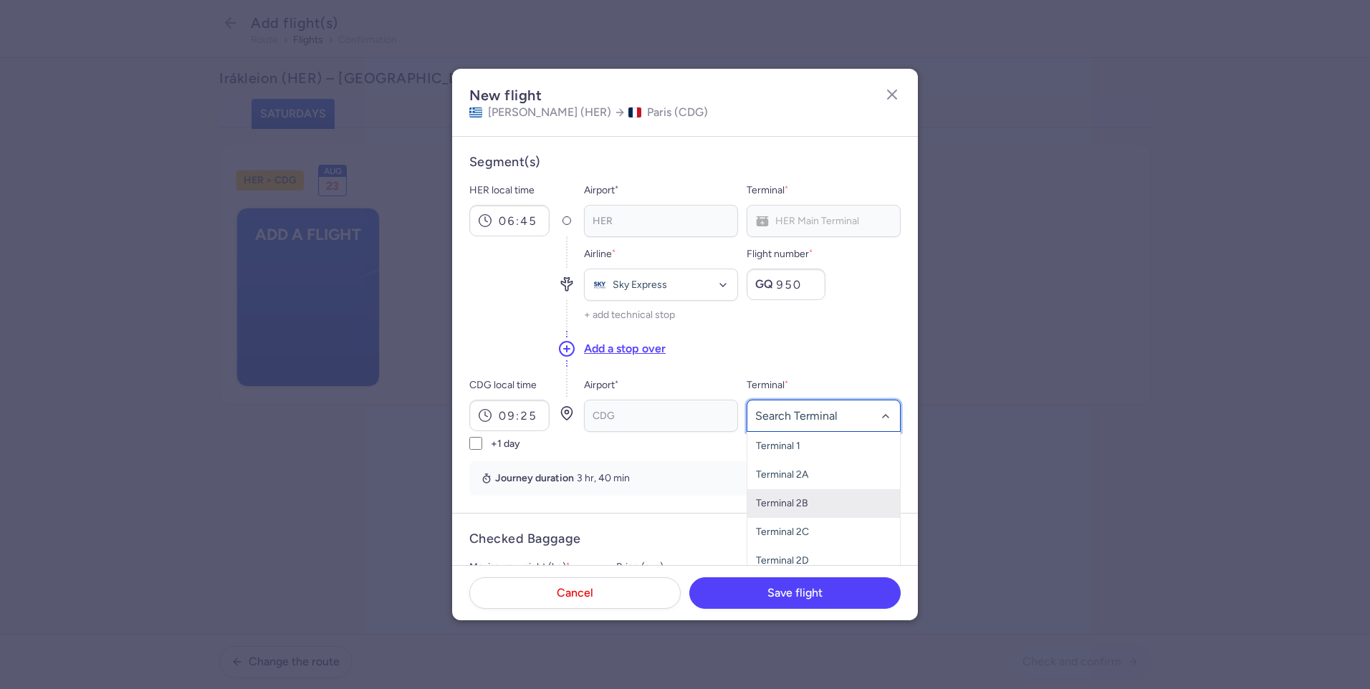
click at [814, 498] on span "Terminal 2B" at bounding box center [823, 503] width 153 height 29
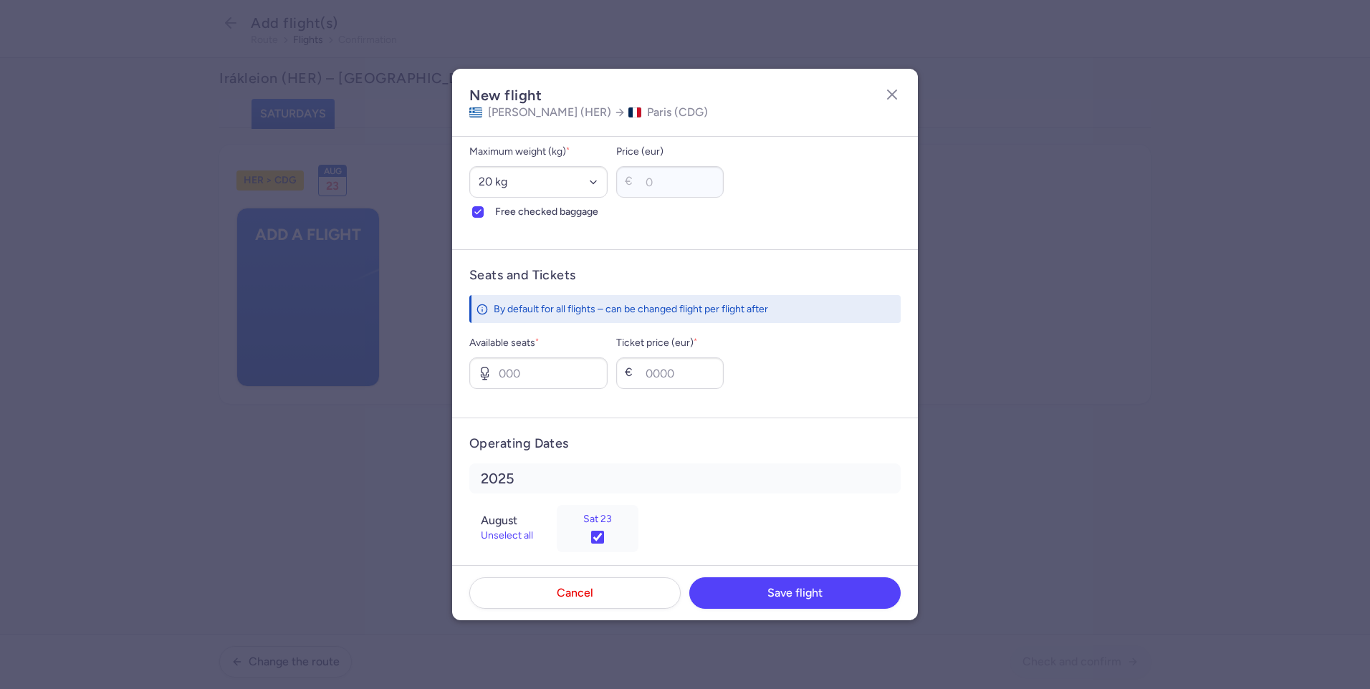
scroll to position [431, 0]
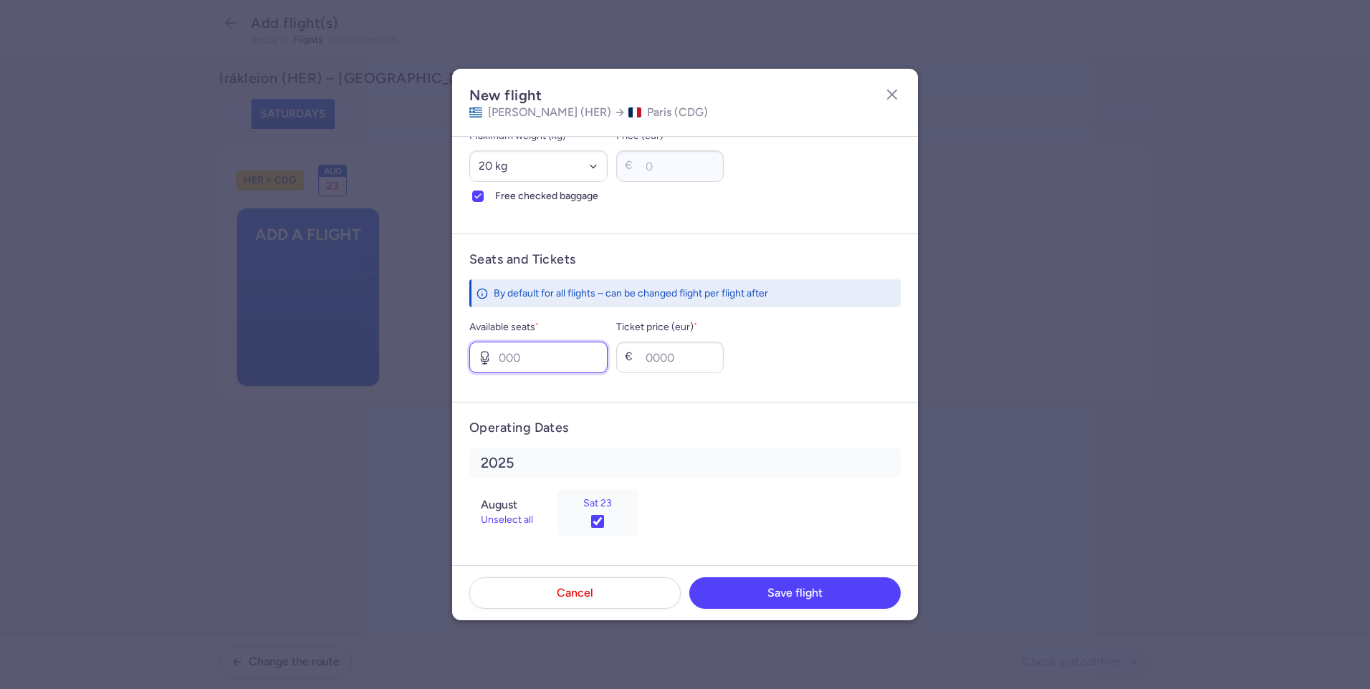
click at [587, 360] on input "Available seats *" at bounding box center [538, 358] width 138 height 32
type input "4"
click at [706, 357] on input "Ticket price (eur) *" at bounding box center [669, 358] width 107 height 32
type input "3"
type input "400"
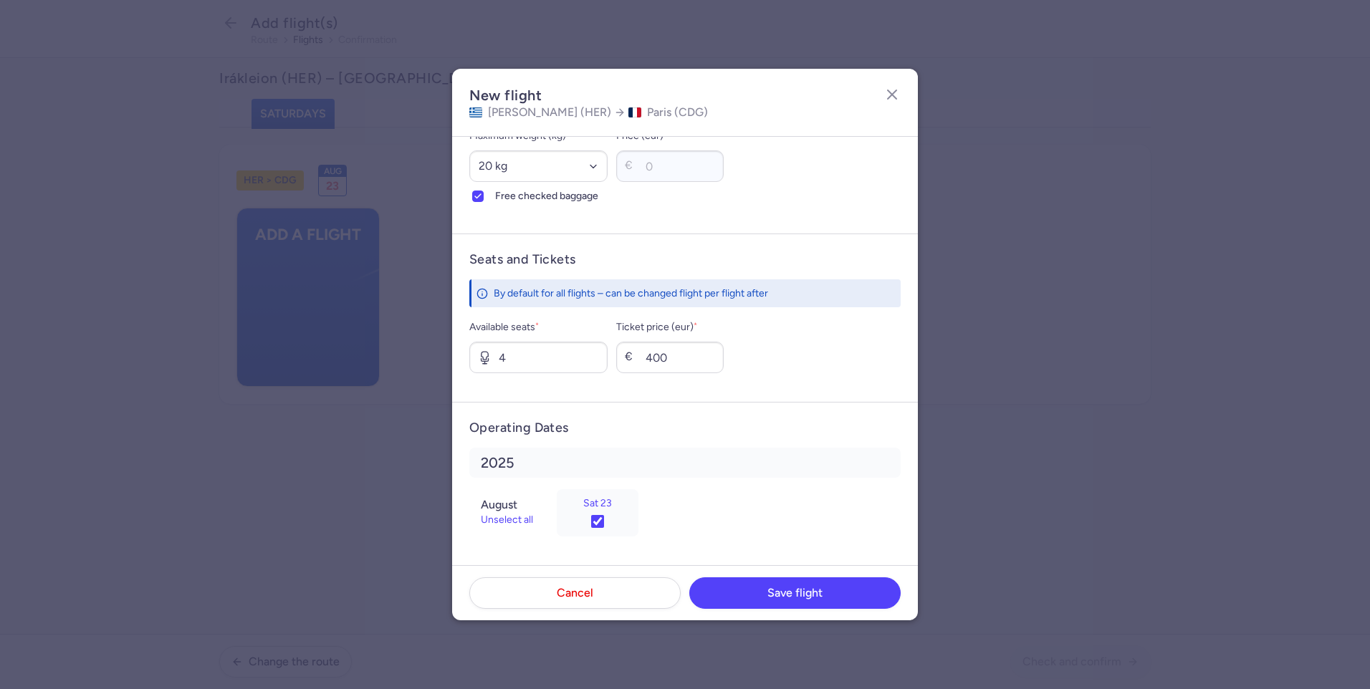
click at [790, 350] on div "Available seats * 4 Ticket price (eur) * € 400" at bounding box center [684, 346] width 431 height 54
click at [790, 596] on span "Save flight" at bounding box center [794, 592] width 55 height 13
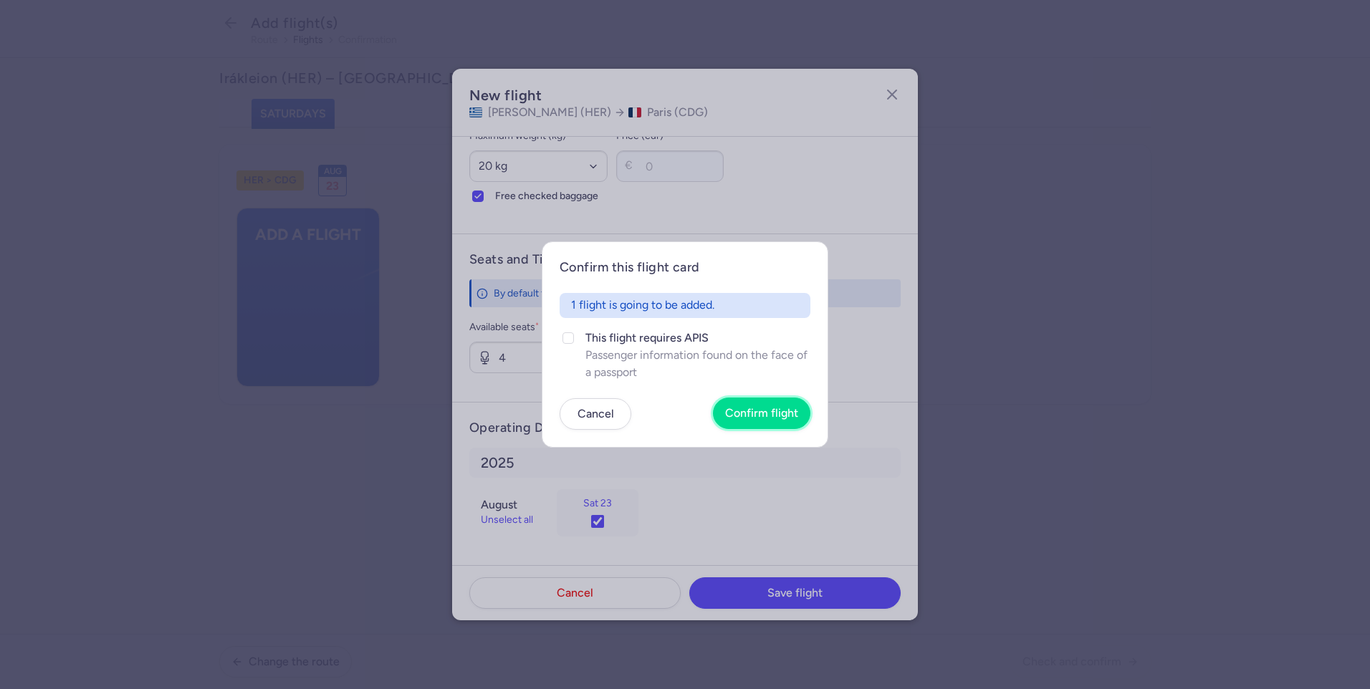
click at [752, 408] on span "Confirm flight" at bounding box center [761, 413] width 73 height 13
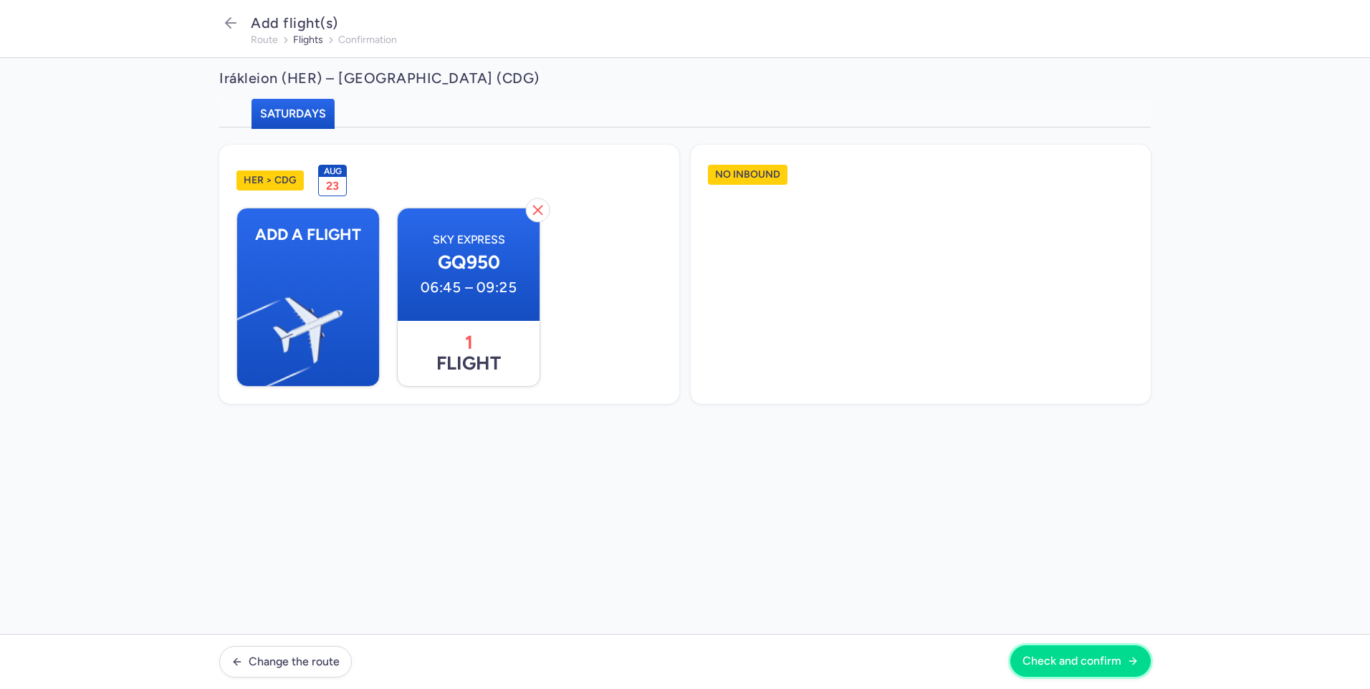
click at [1075, 658] on span "Check and confirm" at bounding box center [1071, 661] width 99 height 13
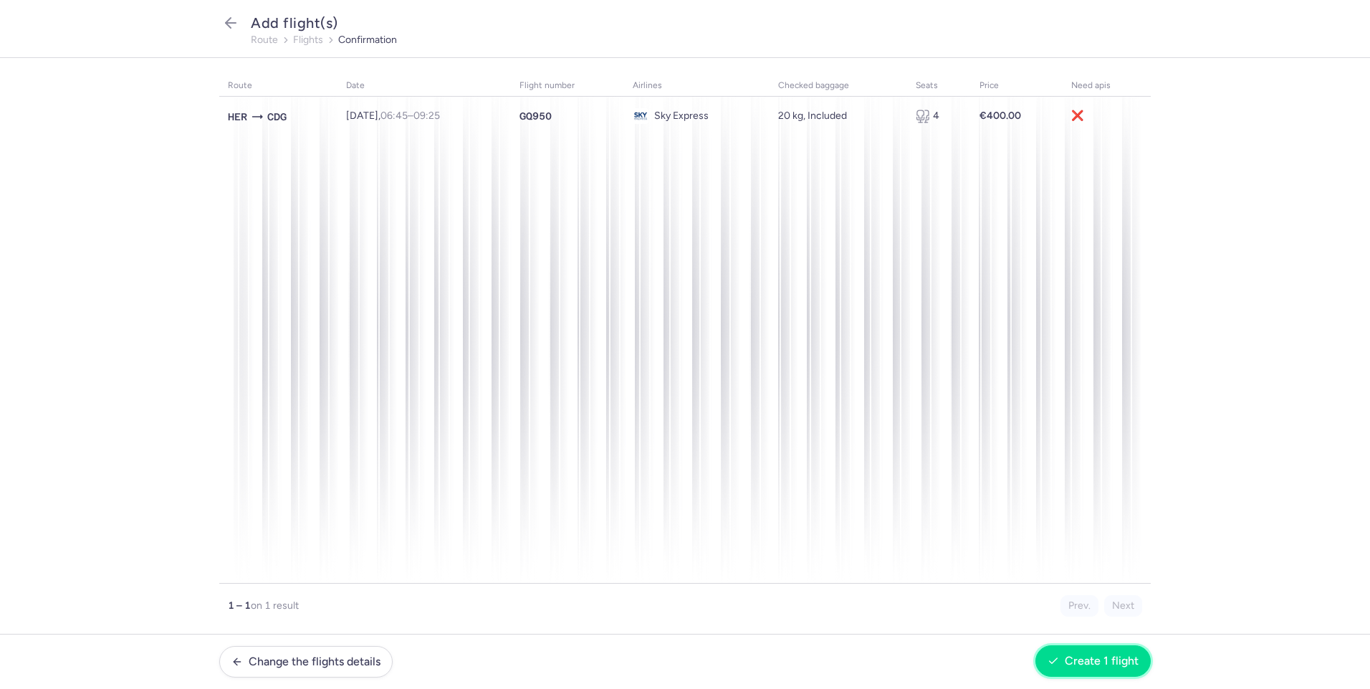
click at [1086, 657] on span "Create 1 flight" at bounding box center [1101, 661] width 74 height 13
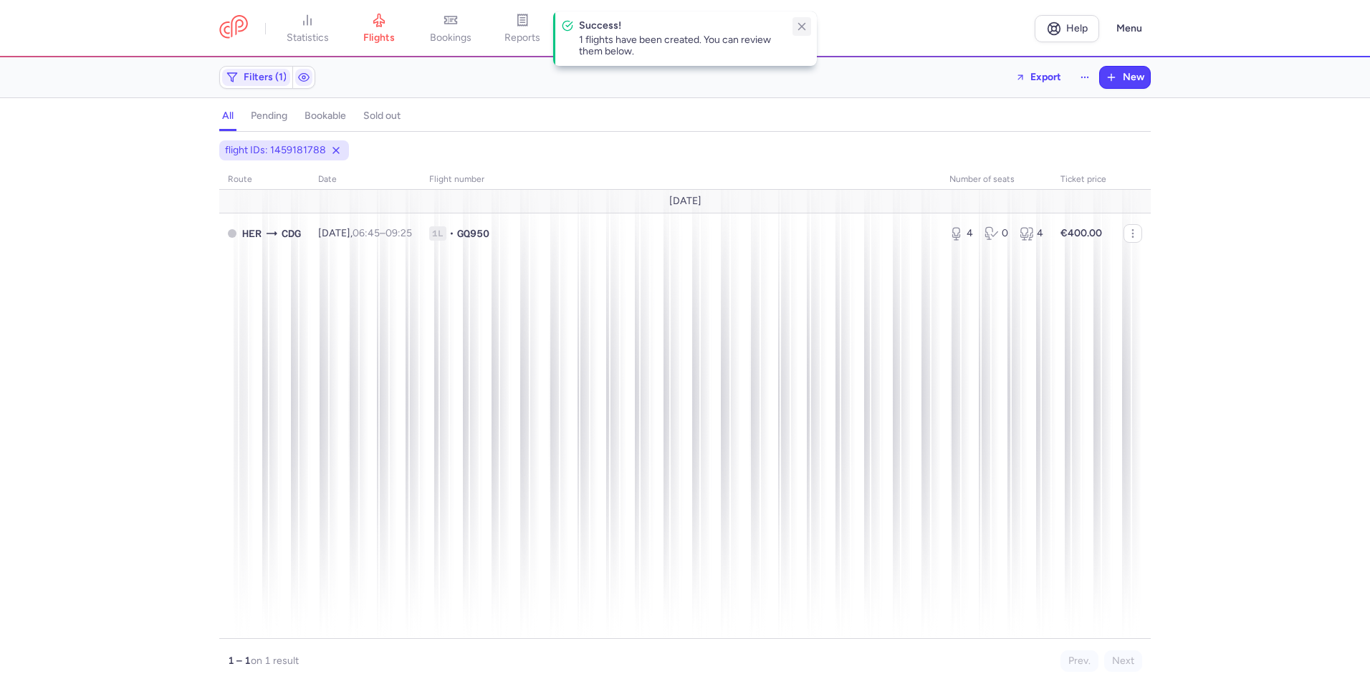
click at [800, 29] on line "button" at bounding box center [802, 27] width 6 height 6
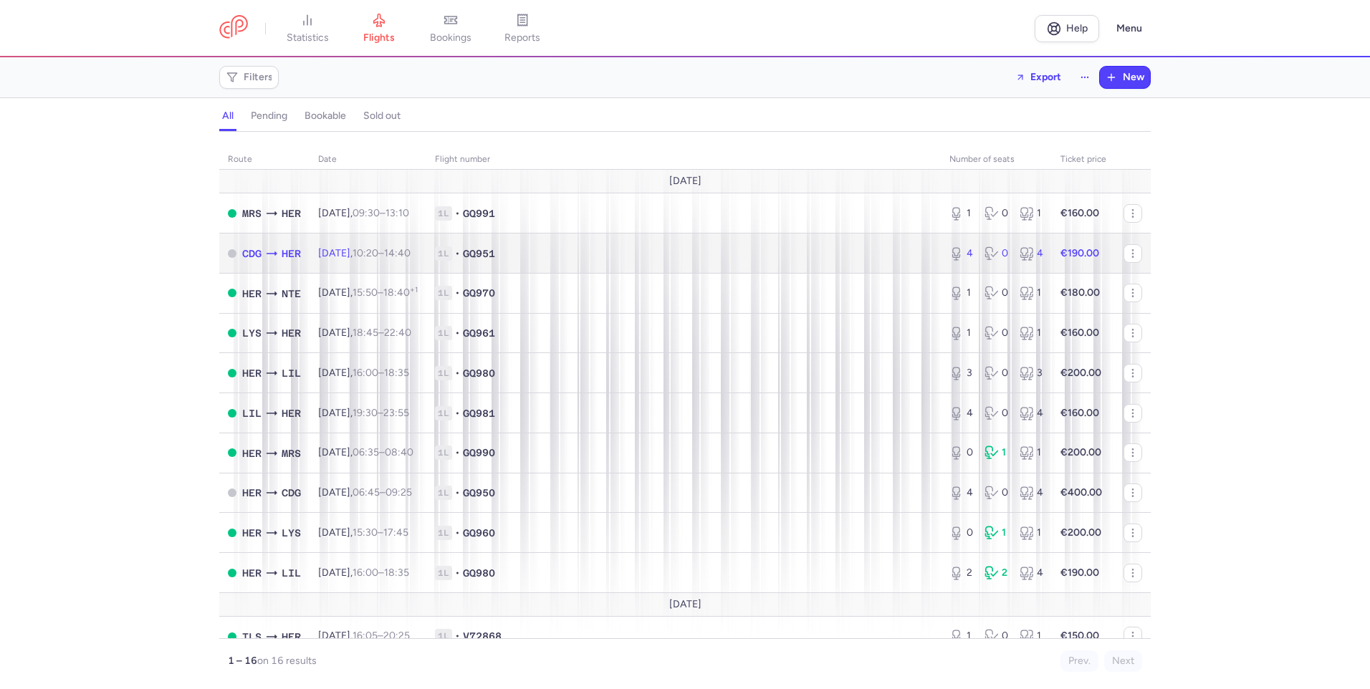
click at [1074, 247] on strong "€190.00" at bounding box center [1079, 253] width 39 height 12
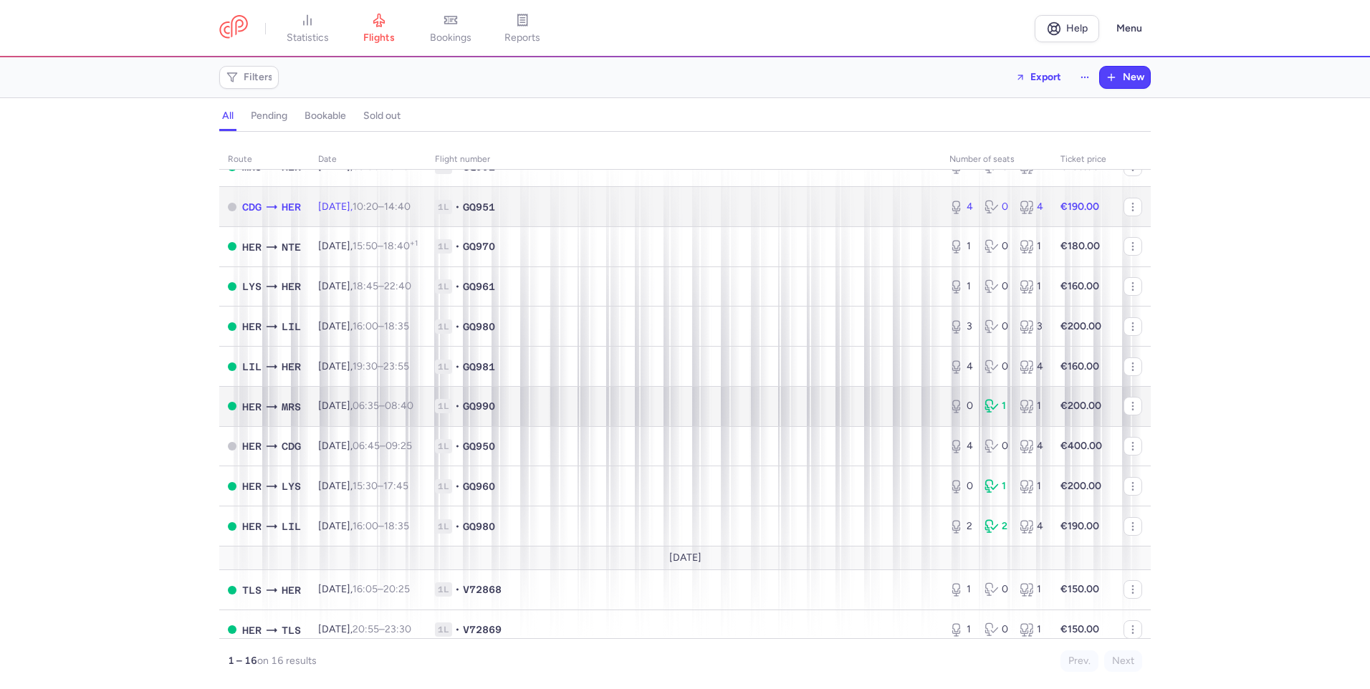
scroll to position [72, 0]
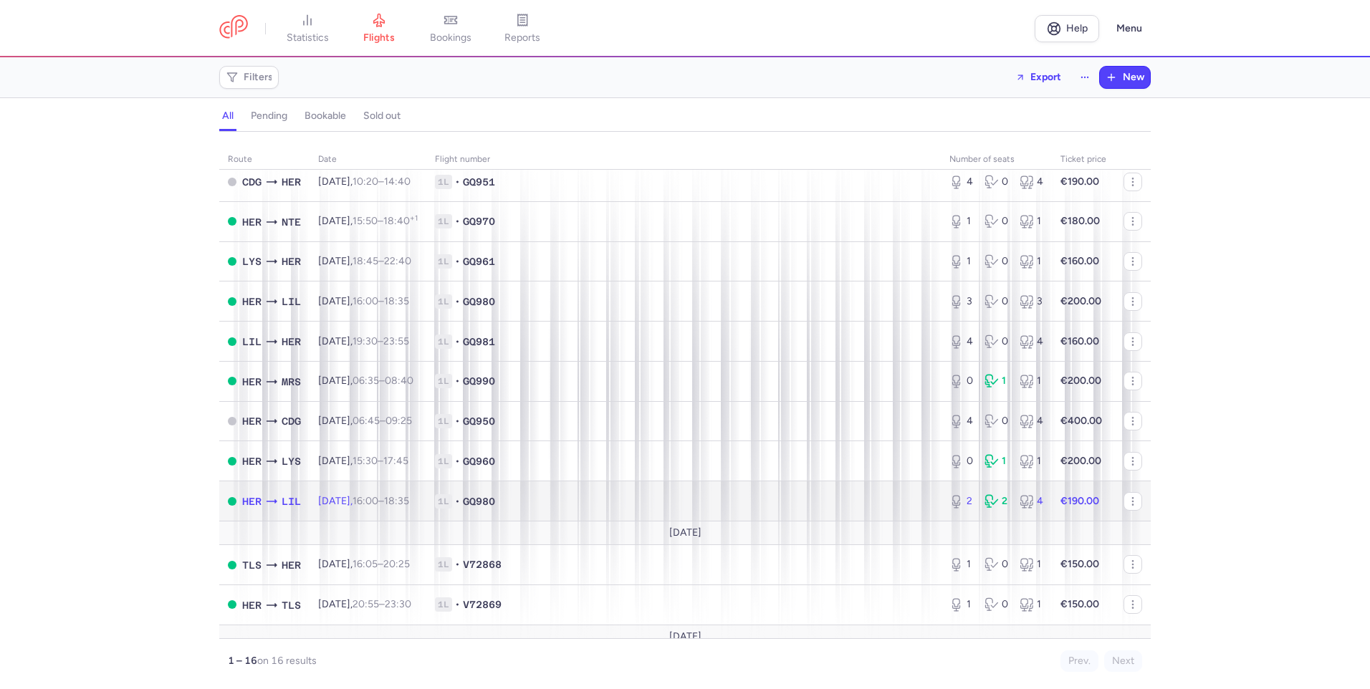
click at [1002, 499] on div "2 2 4" at bounding box center [995, 502] width 105 height 26
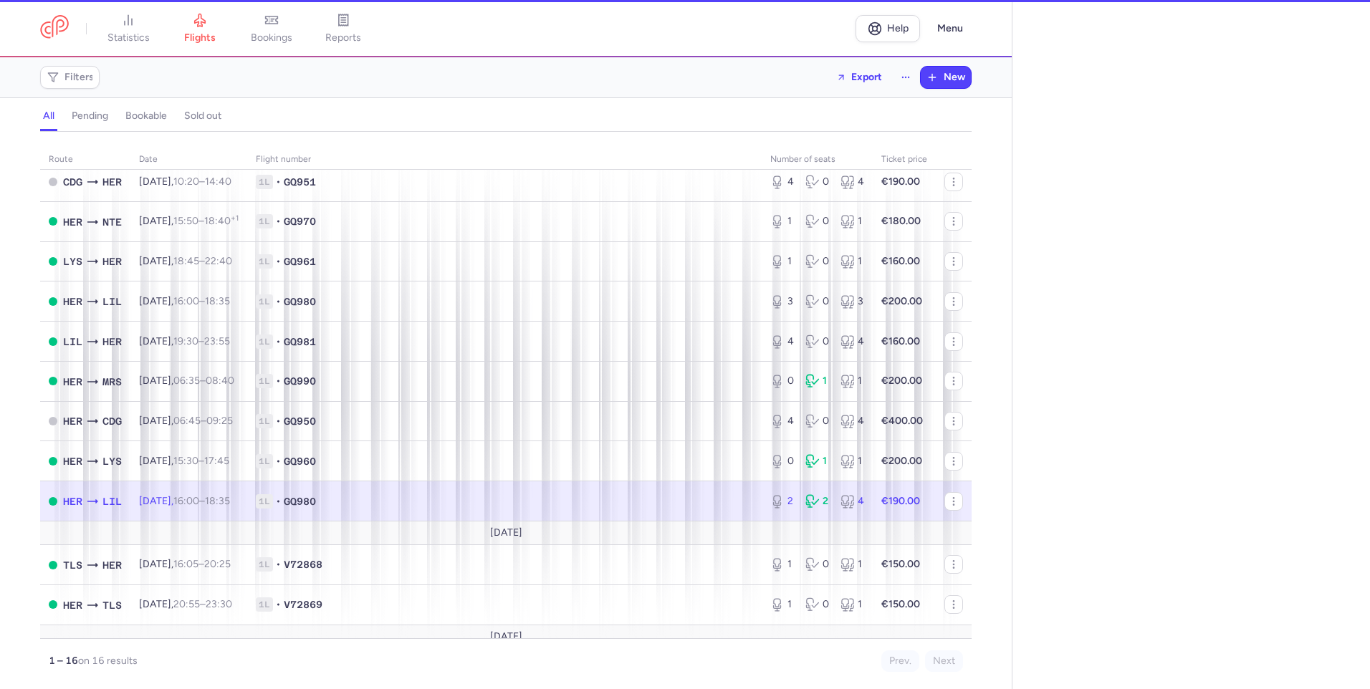
select select "days"
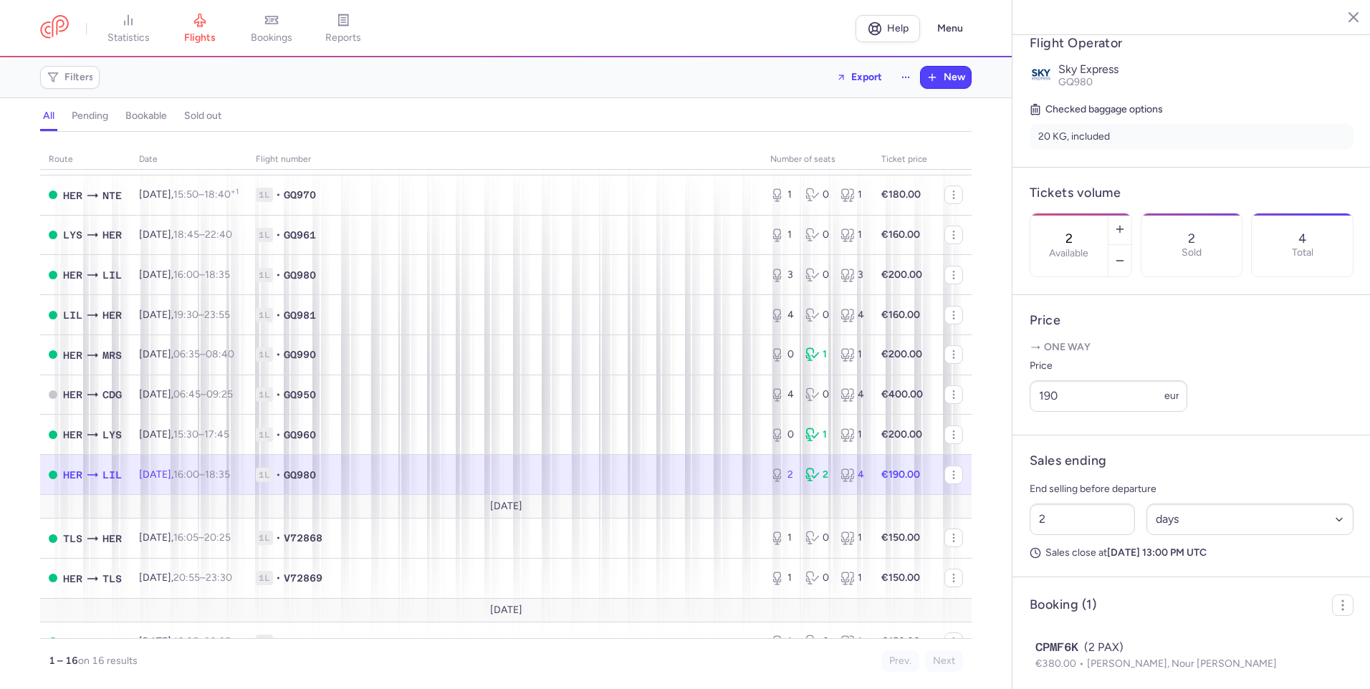
scroll to position [336, 0]
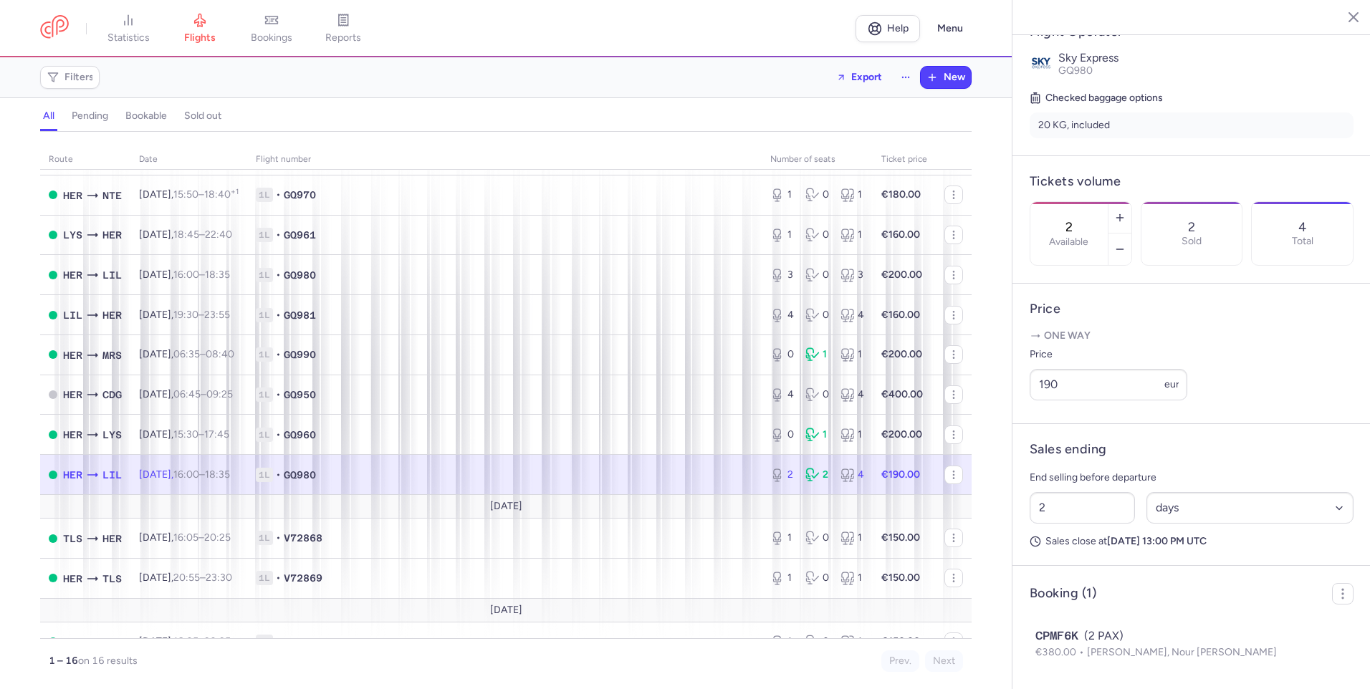
click at [373, 473] on span "1L • GQ980" at bounding box center [504, 475] width 497 height 14
click at [817, 475] on div "2" at bounding box center [817, 475] width 24 height 14
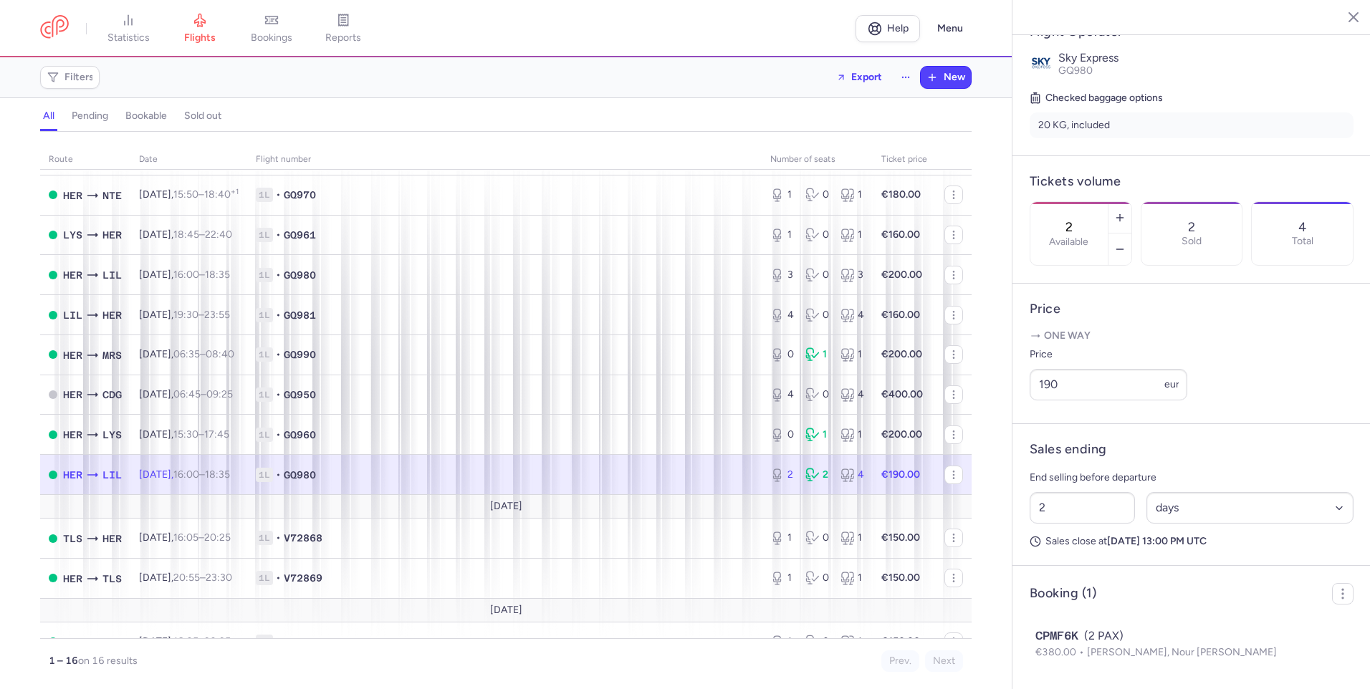
click at [935, 474] on td at bounding box center [953, 475] width 36 height 40
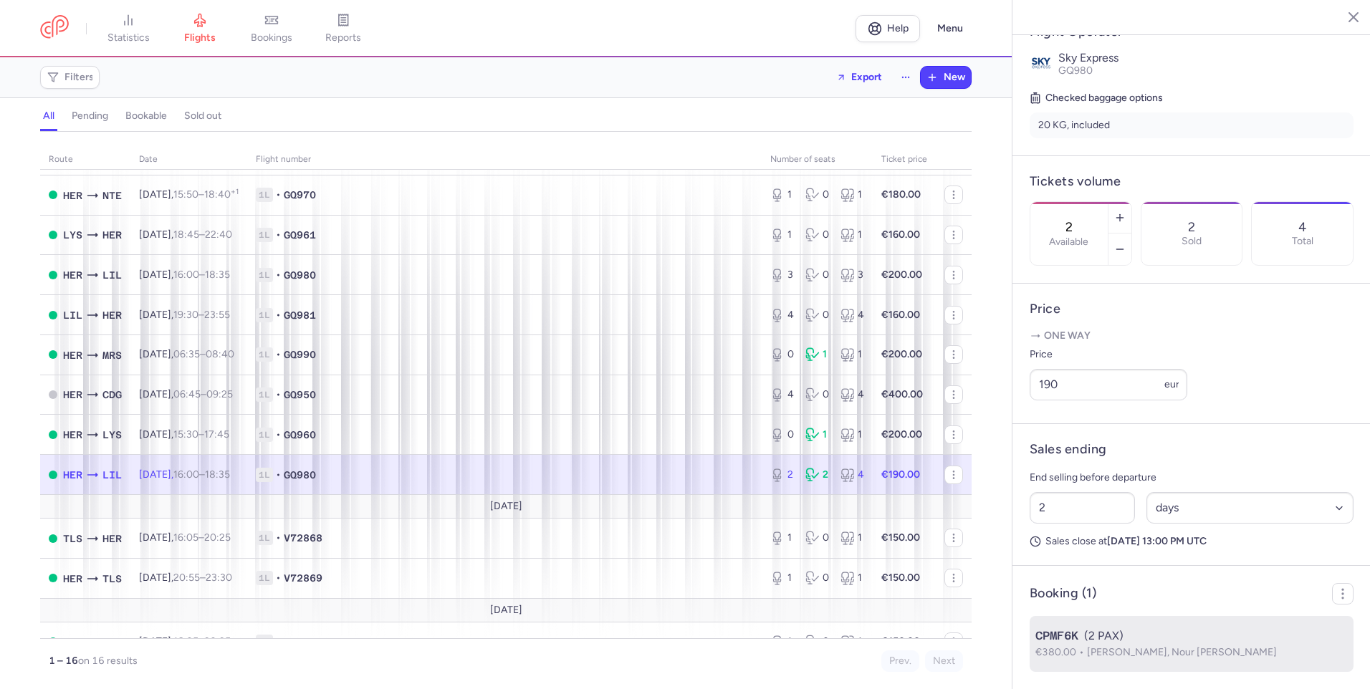
click at [1127, 645] on p "€380.00 Justine BIZIMANA, Nour Sarah BIZIMANA" at bounding box center [1191, 653] width 312 height 16
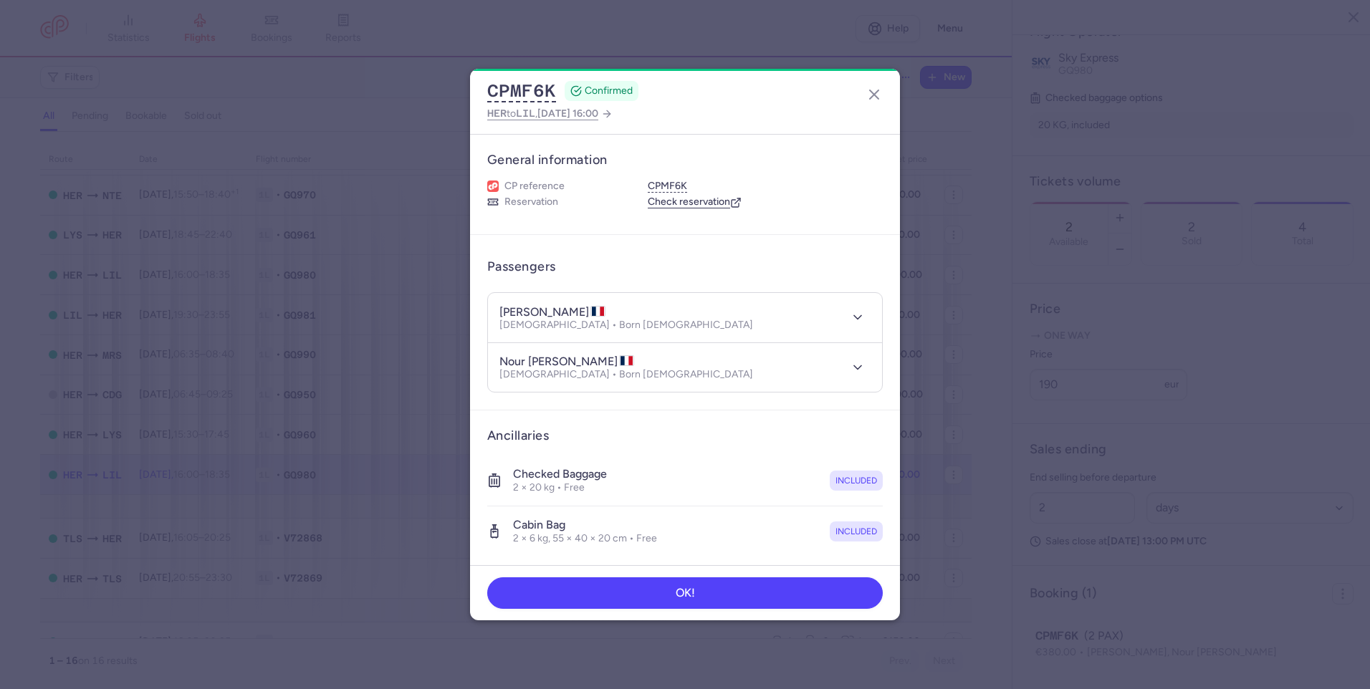
scroll to position [72, 0]
